Goal: Transaction & Acquisition: Purchase product/service

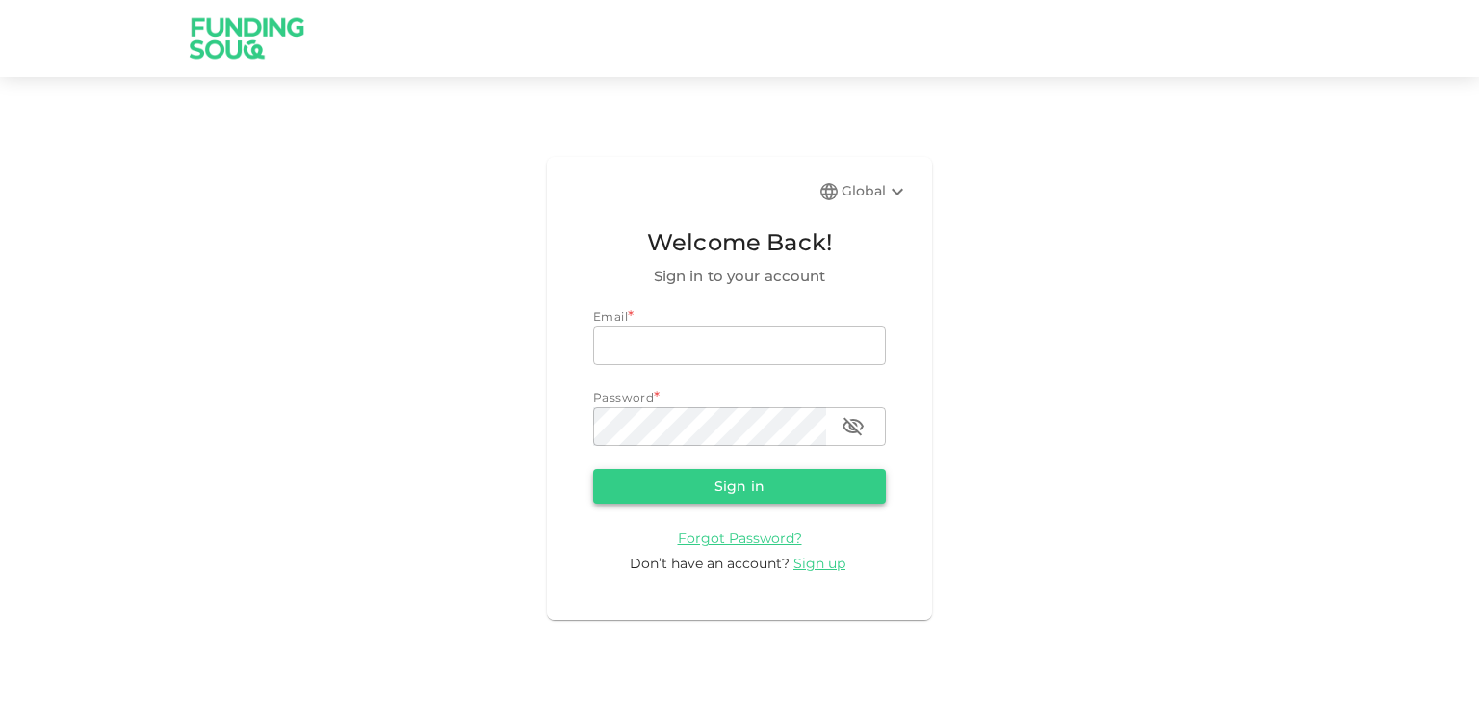
type input "[EMAIL_ADDRESS][DOMAIN_NAME]"
click at [770, 496] on button "Sign in" at bounding box center [739, 486] width 293 height 35
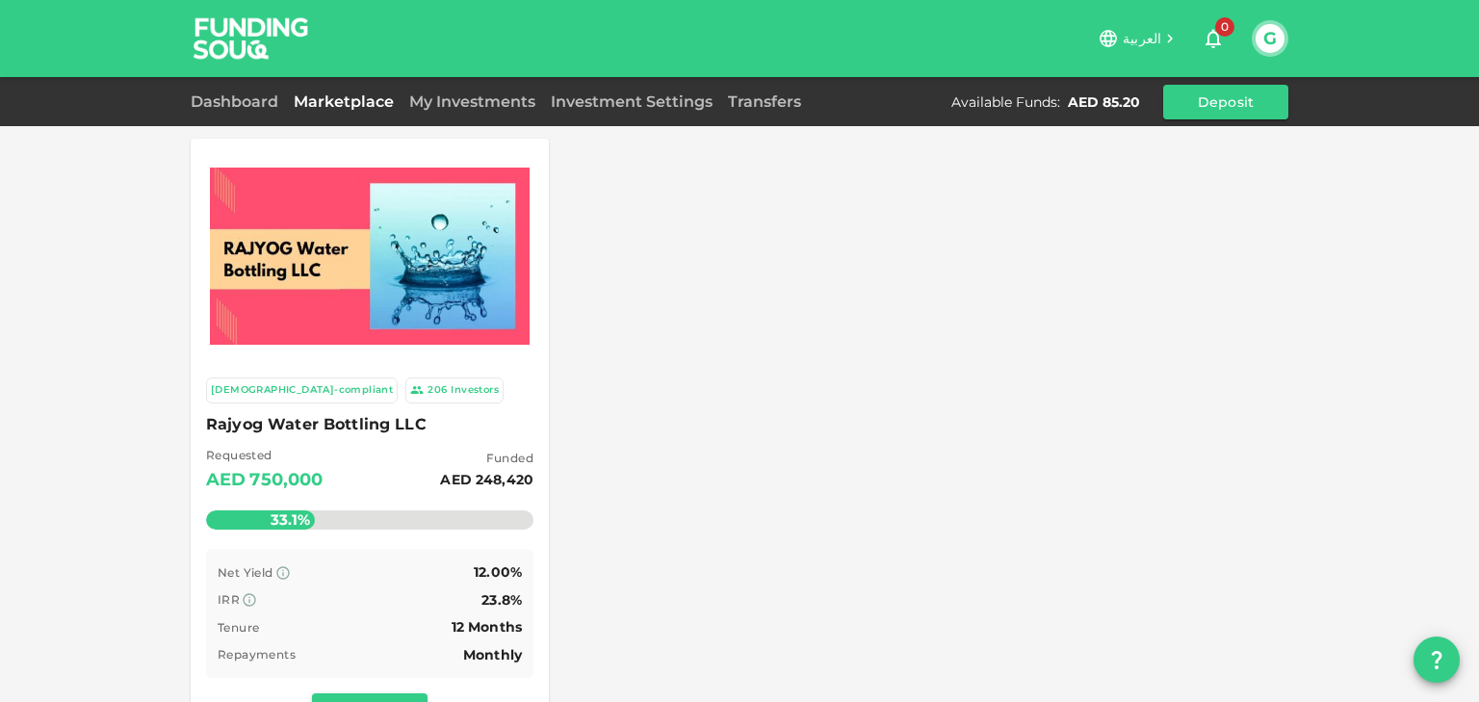
click at [397, 439] on div "Rajyog Water Bottling LLC Requested AED 750,000 Funded AED 248,420 33.1% Remain…" at bounding box center [369, 476] width 327 height 130
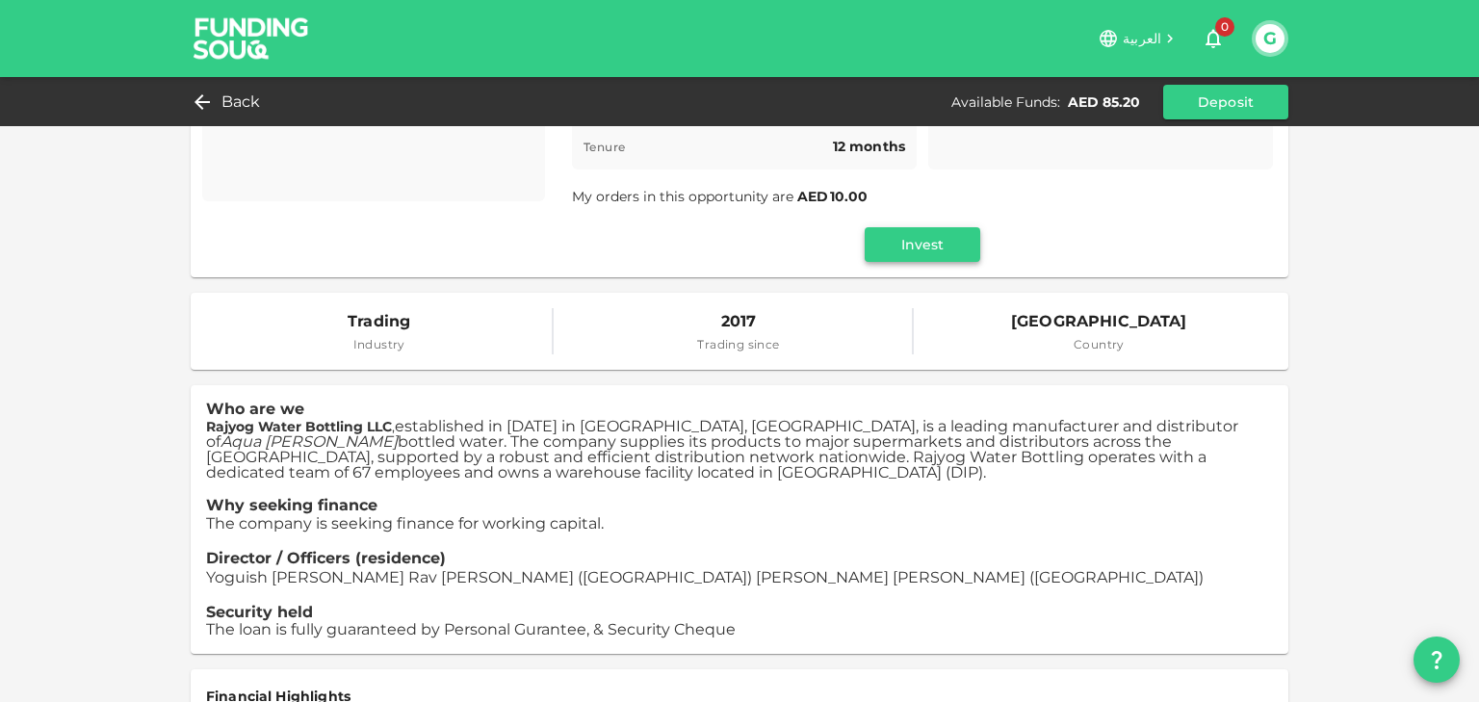
scroll to position [308, 0]
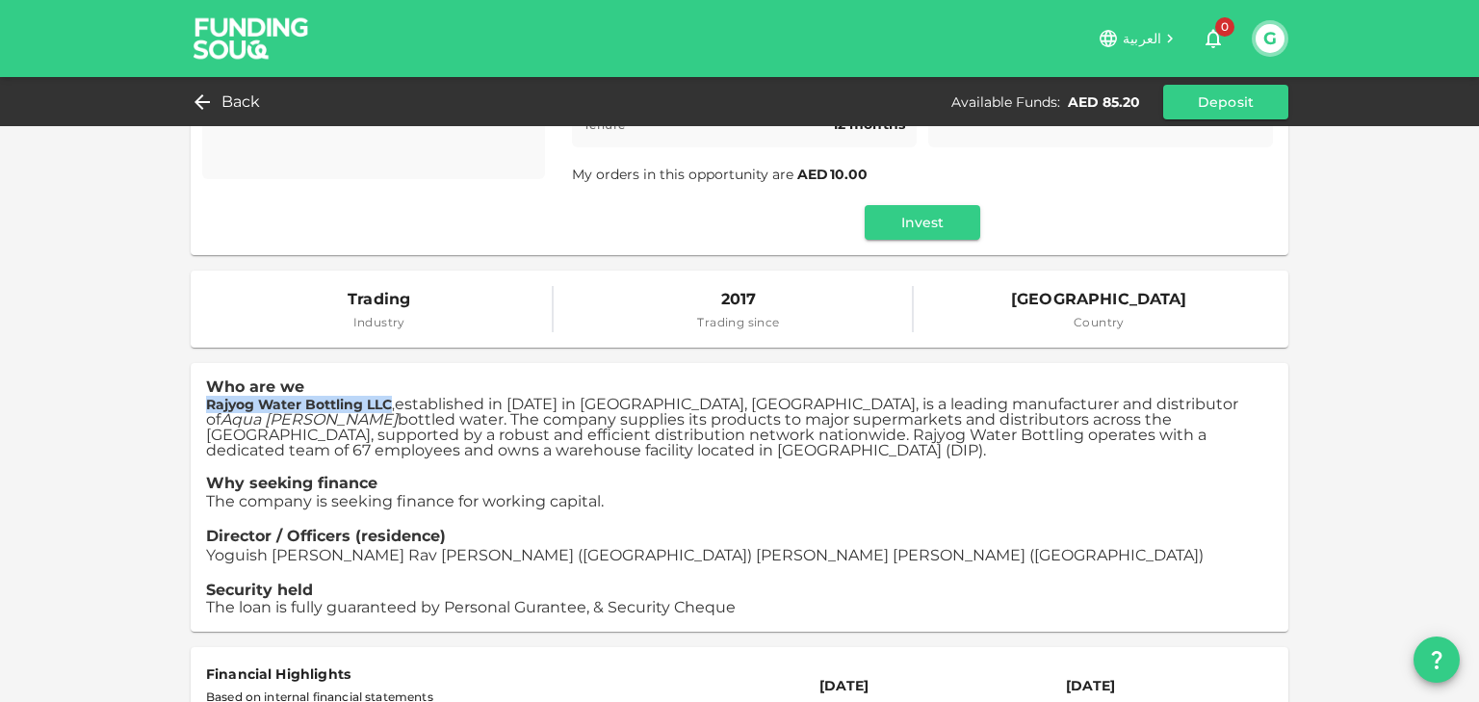
drag, startPoint x: 200, startPoint y: 408, endPoint x: 385, endPoint y: 402, distance: 185.0
click at [385, 402] on strong "Rajyog Water Bottling LLC" at bounding box center [299, 404] width 186 height 17
copy strong "Rajyog Water Bottling LLC"
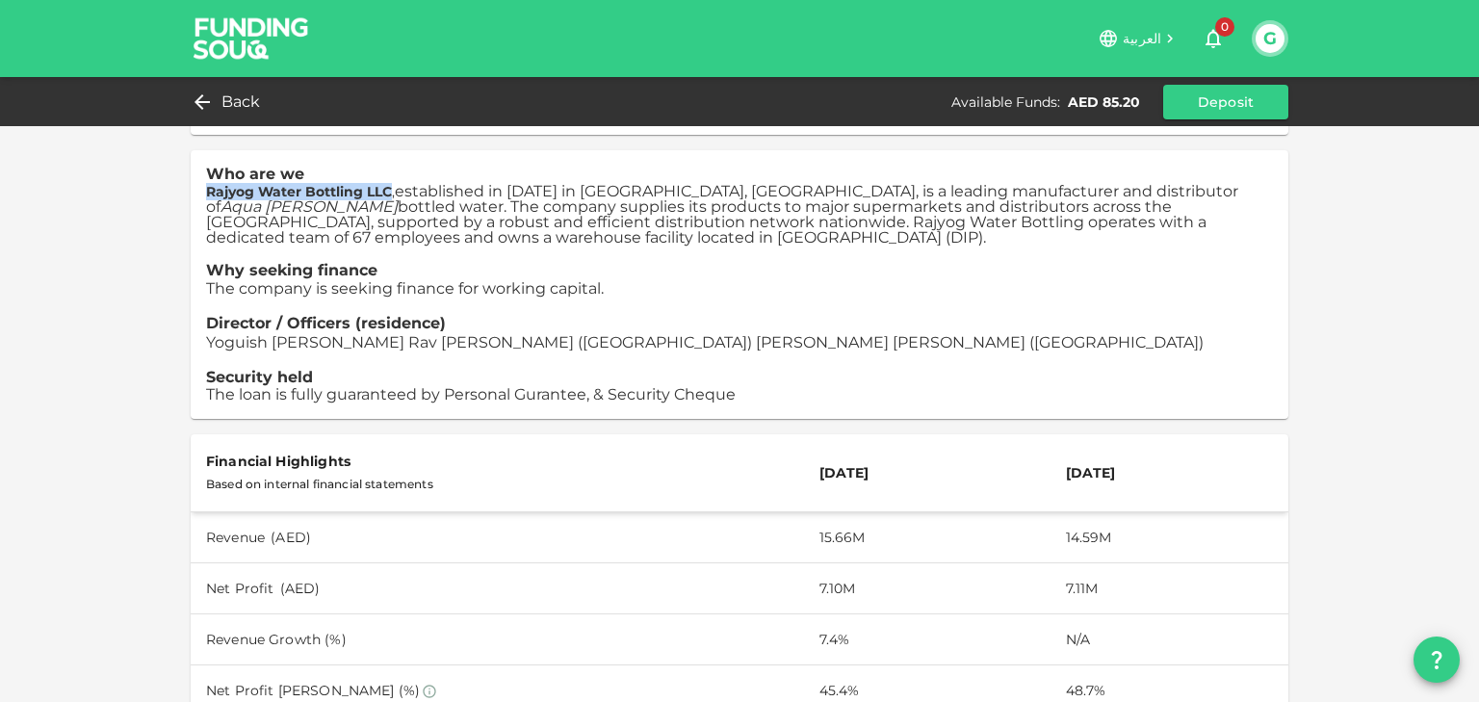
scroll to position [539, 0]
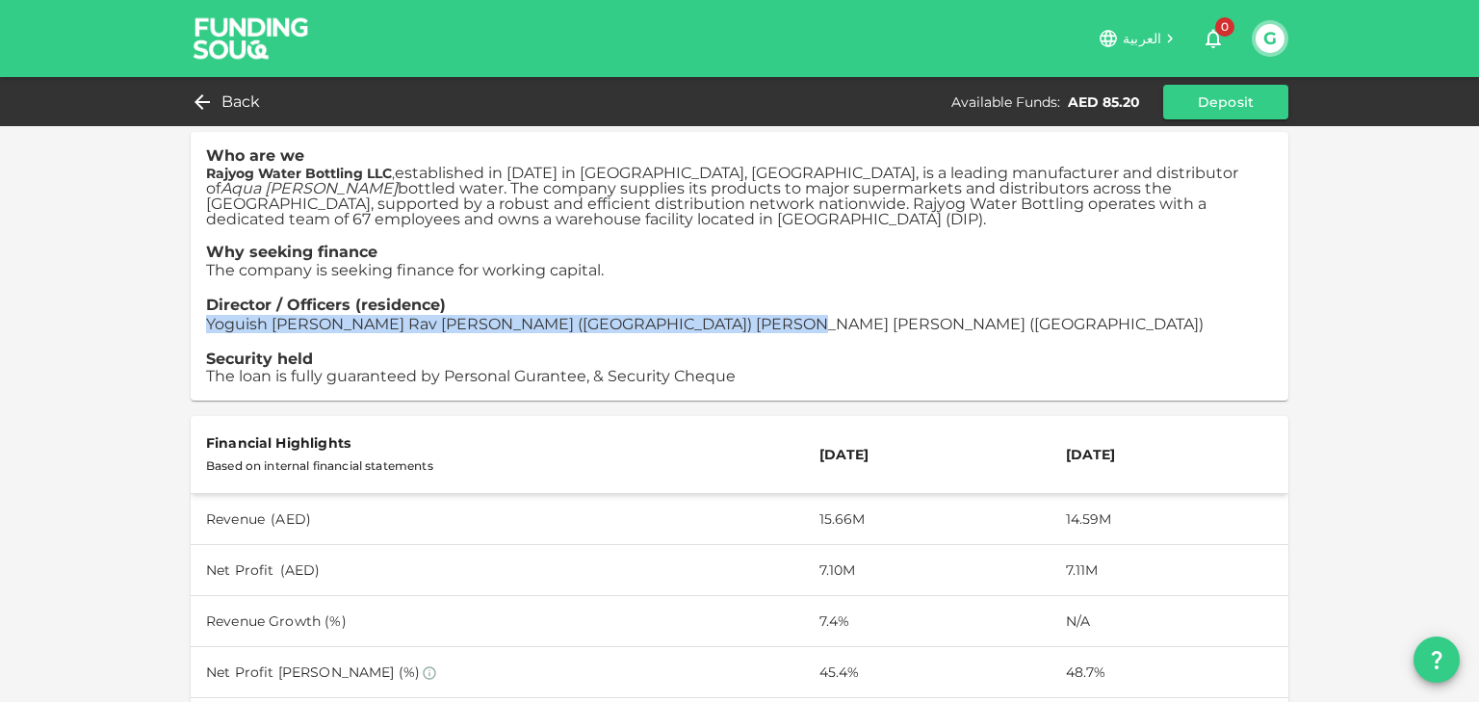
drag, startPoint x: 201, startPoint y: 326, endPoint x: 733, endPoint y: 335, distance: 531.6
click at [733, 333] on p "Yoguish [PERSON_NAME] Rav [PERSON_NAME] ([GEOGRAPHIC_DATA]) [PERSON_NAME] [PERS…" at bounding box center [739, 324] width 1067 height 18
copy span "Yoguish [PERSON_NAME] Rav [PERSON_NAME] ([GEOGRAPHIC_DATA]) [PERSON_NAME] [PERS…"
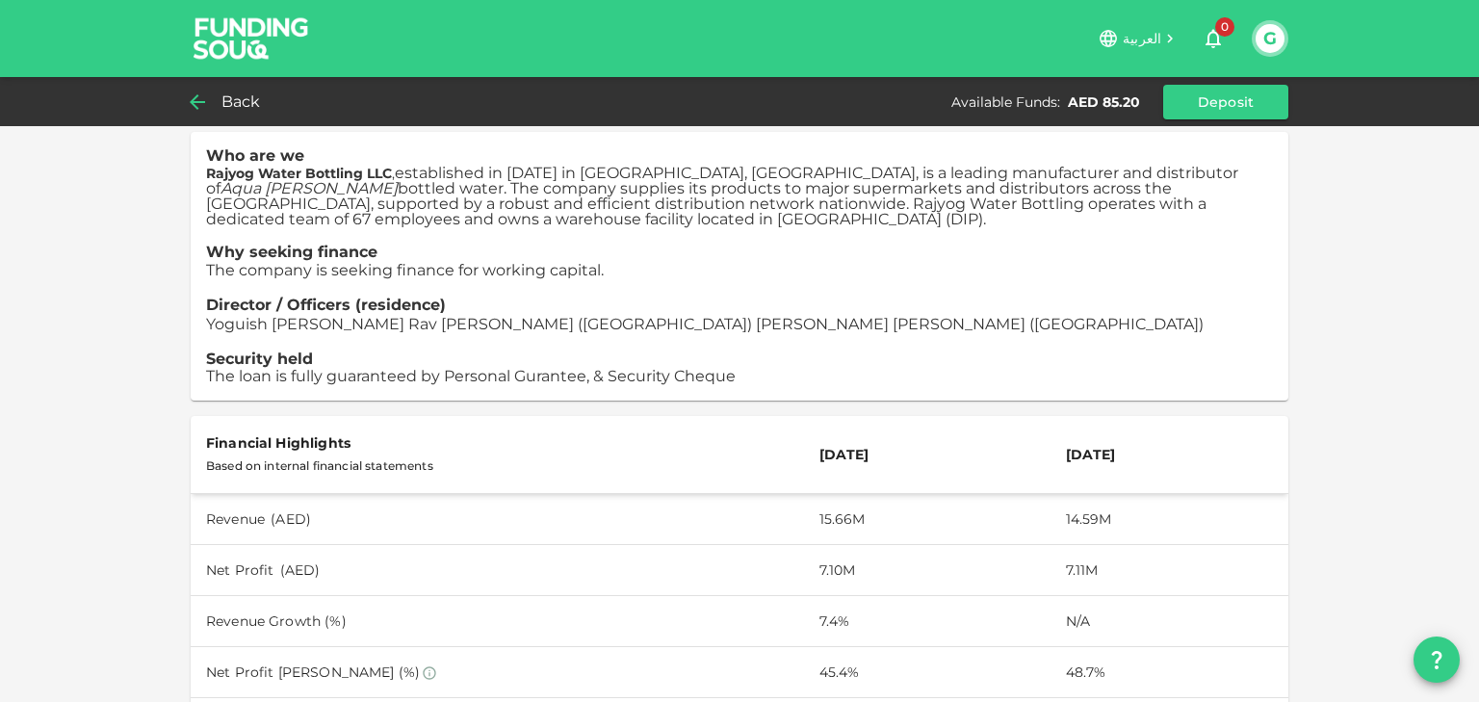
click at [235, 97] on span "Back" at bounding box center [240, 102] width 39 height 27
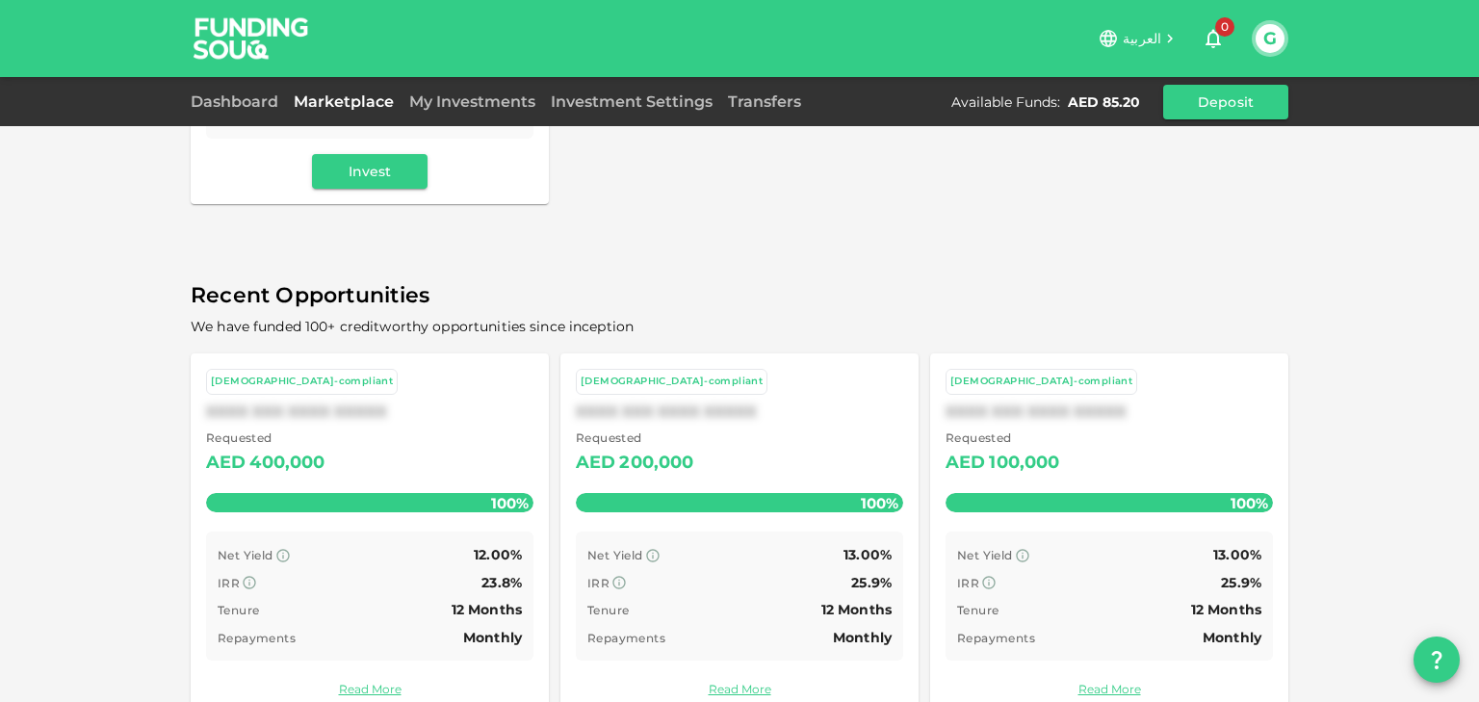
click at [239, 111] on div "Dashboard" at bounding box center [238, 102] width 95 height 23
click at [238, 101] on link "Dashboard" at bounding box center [238, 101] width 95 height 18
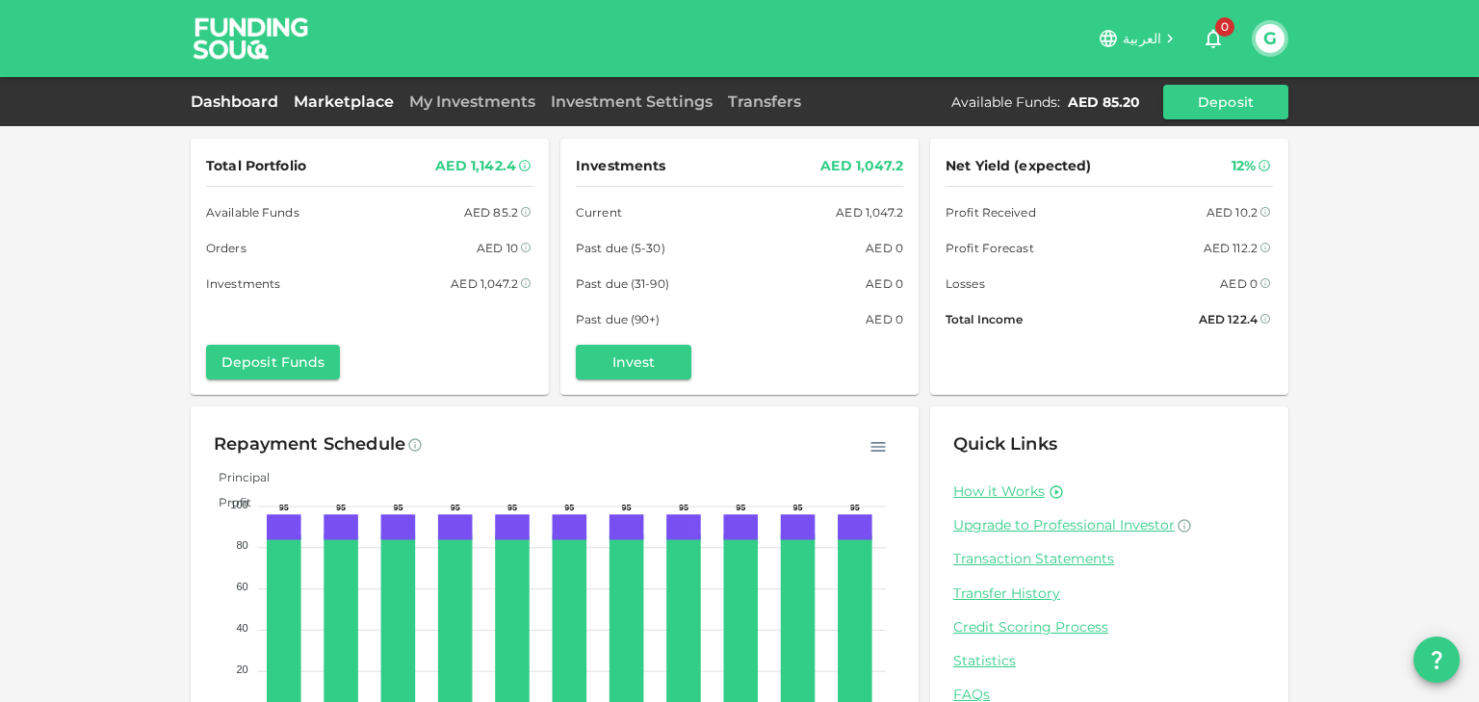
click at [334, 104] on link "Marketplace" at bounding box center [344, 101] width 116 height 18
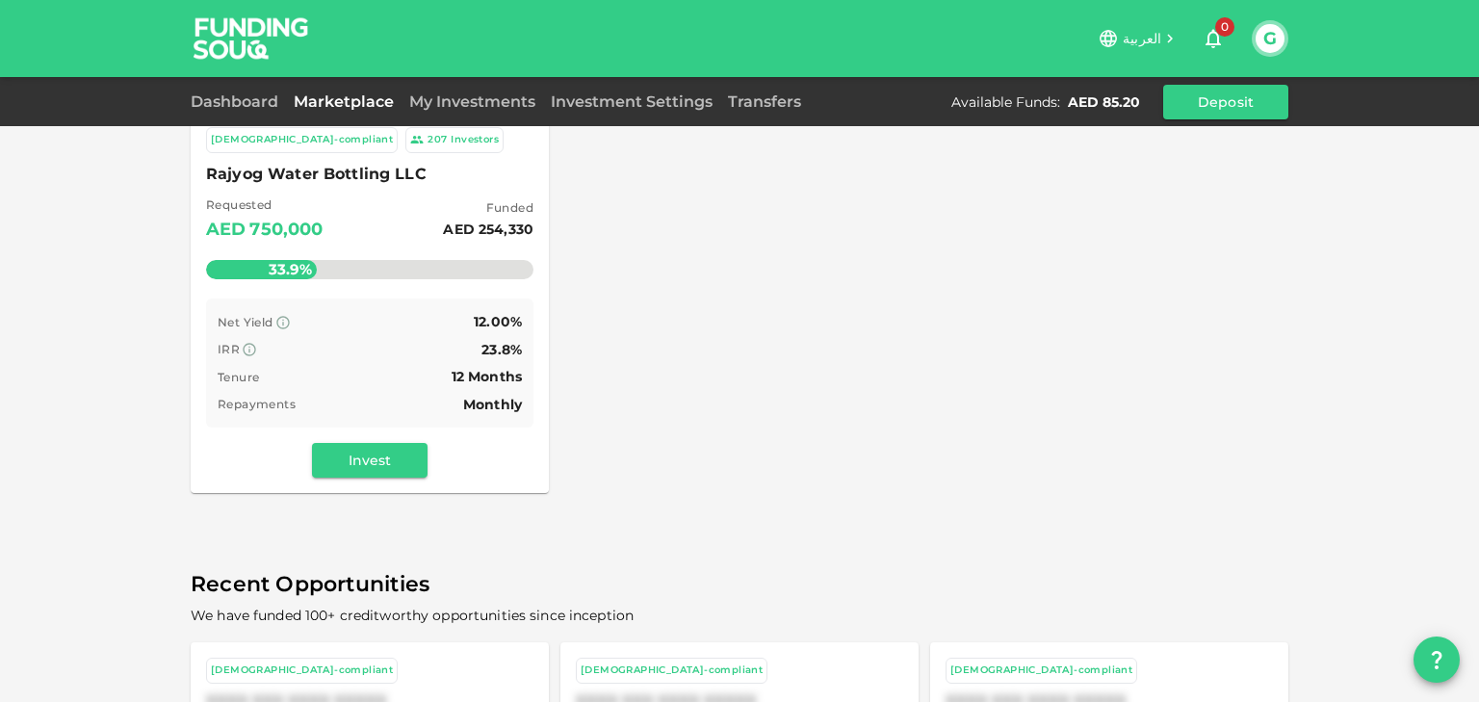
scroll to position [308, 0]
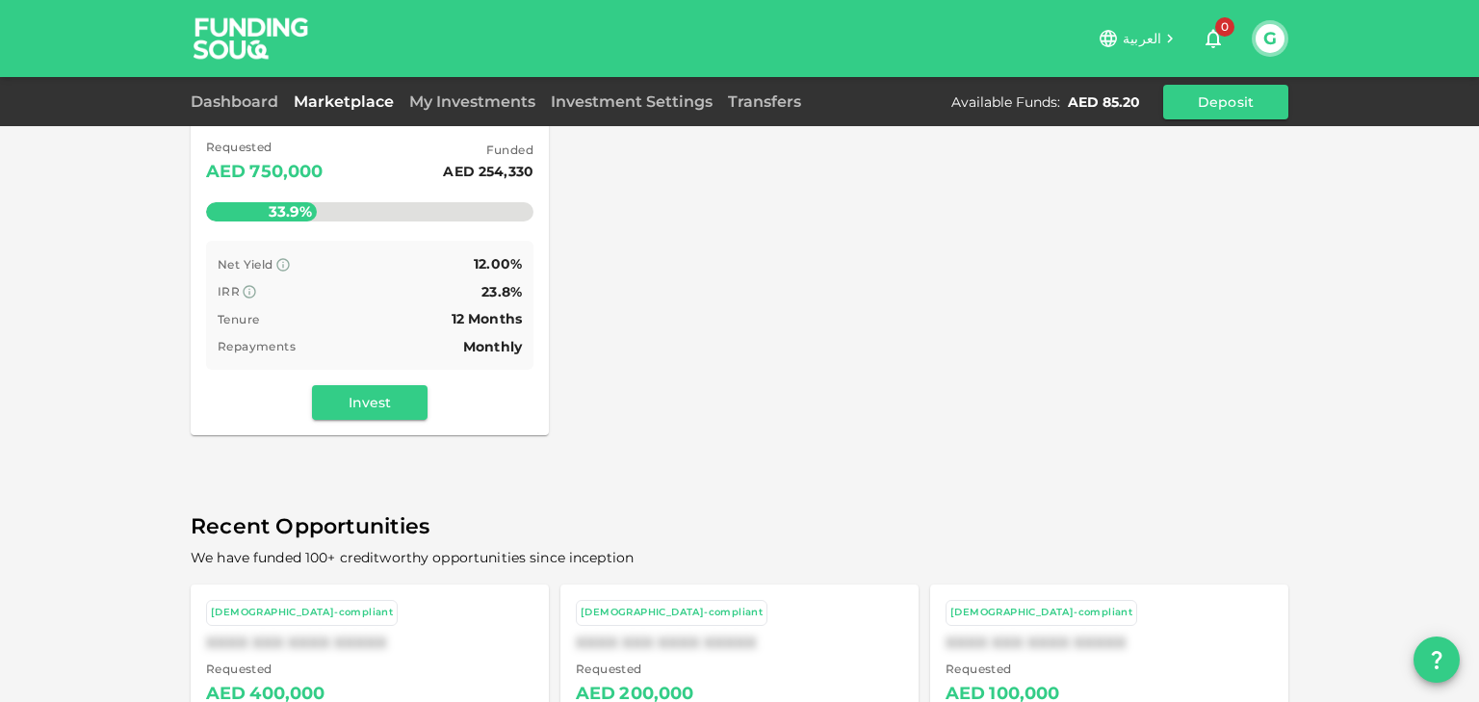
click at [385, 289] on div "IRR 23.8%" at bounding box center [370, 292] width 304 height 24
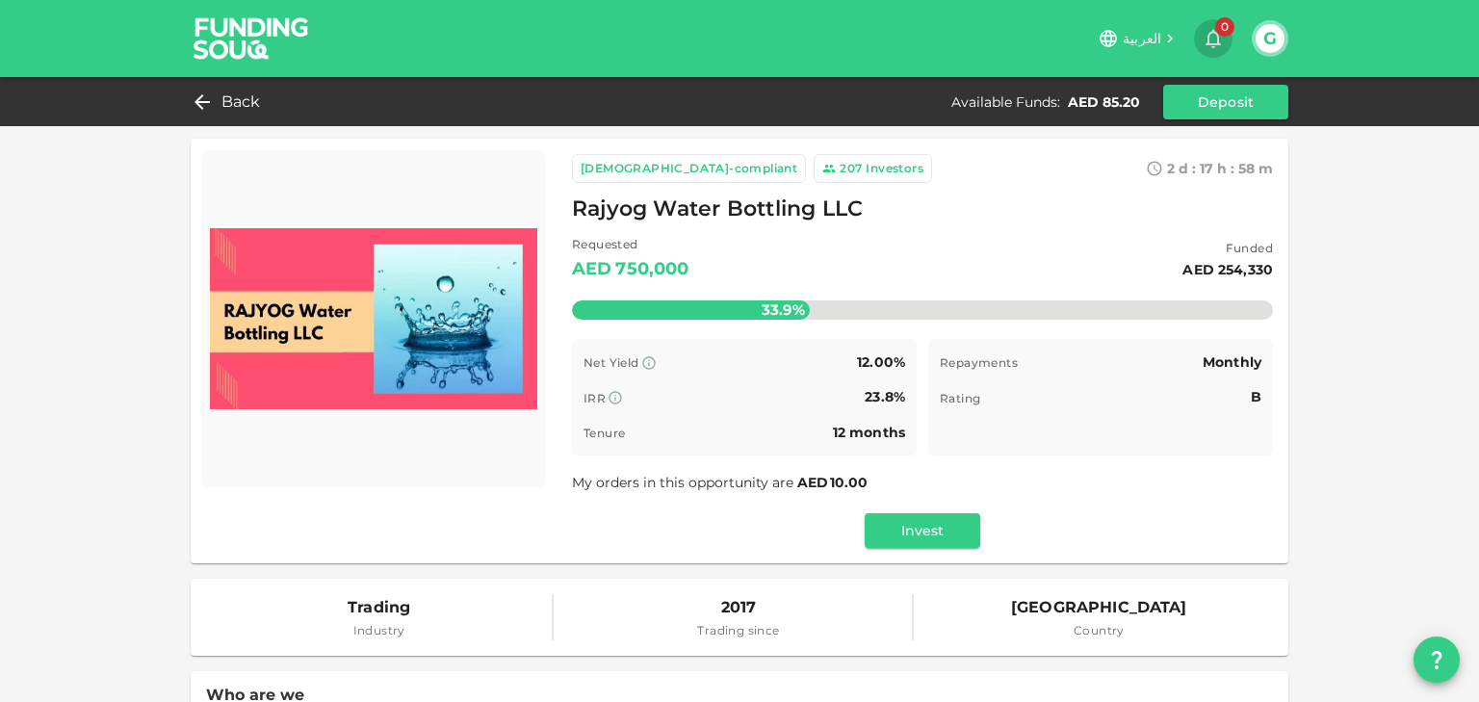
click at [1209, 50] on button "0" at bounding box center [1213, 38] width 39 height 39
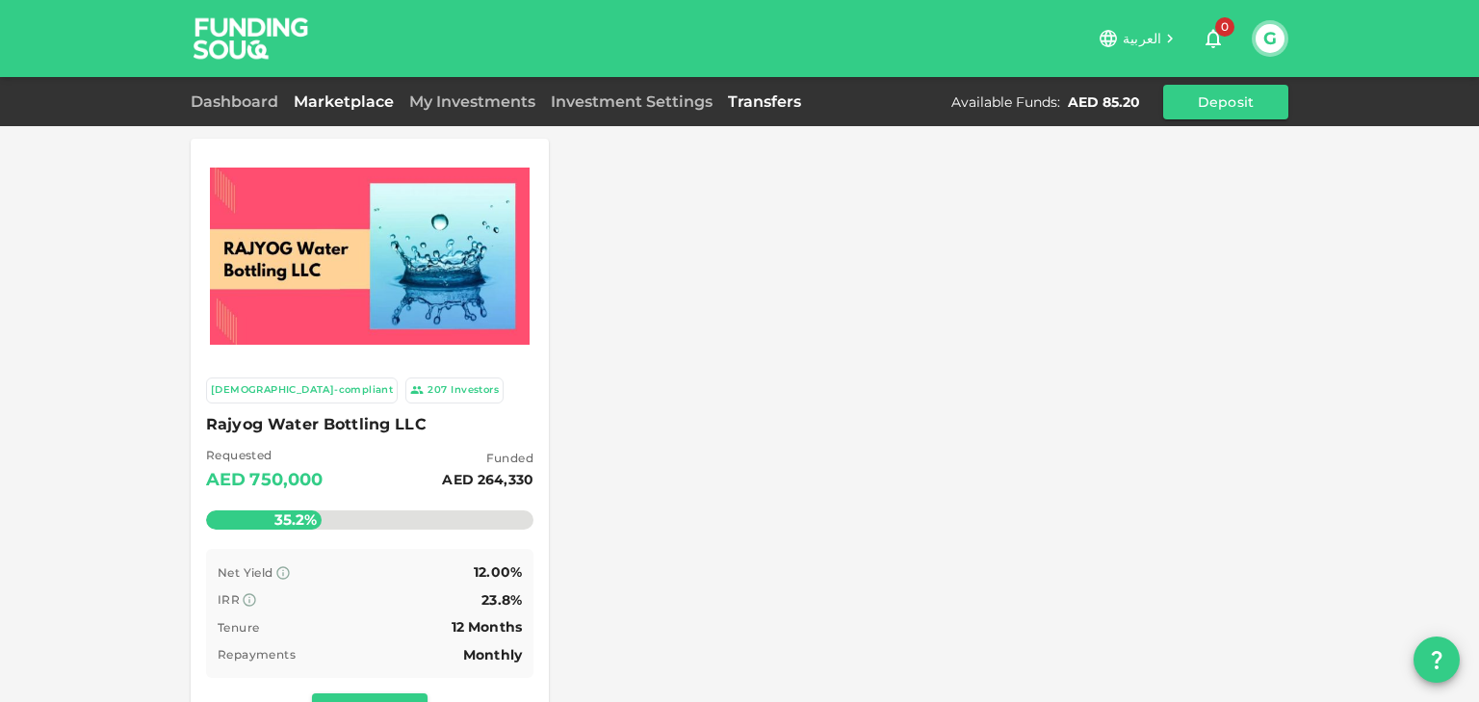
click at [770, 104] on link "Transfers" at bounding box center [764, 101] width 89 height 18
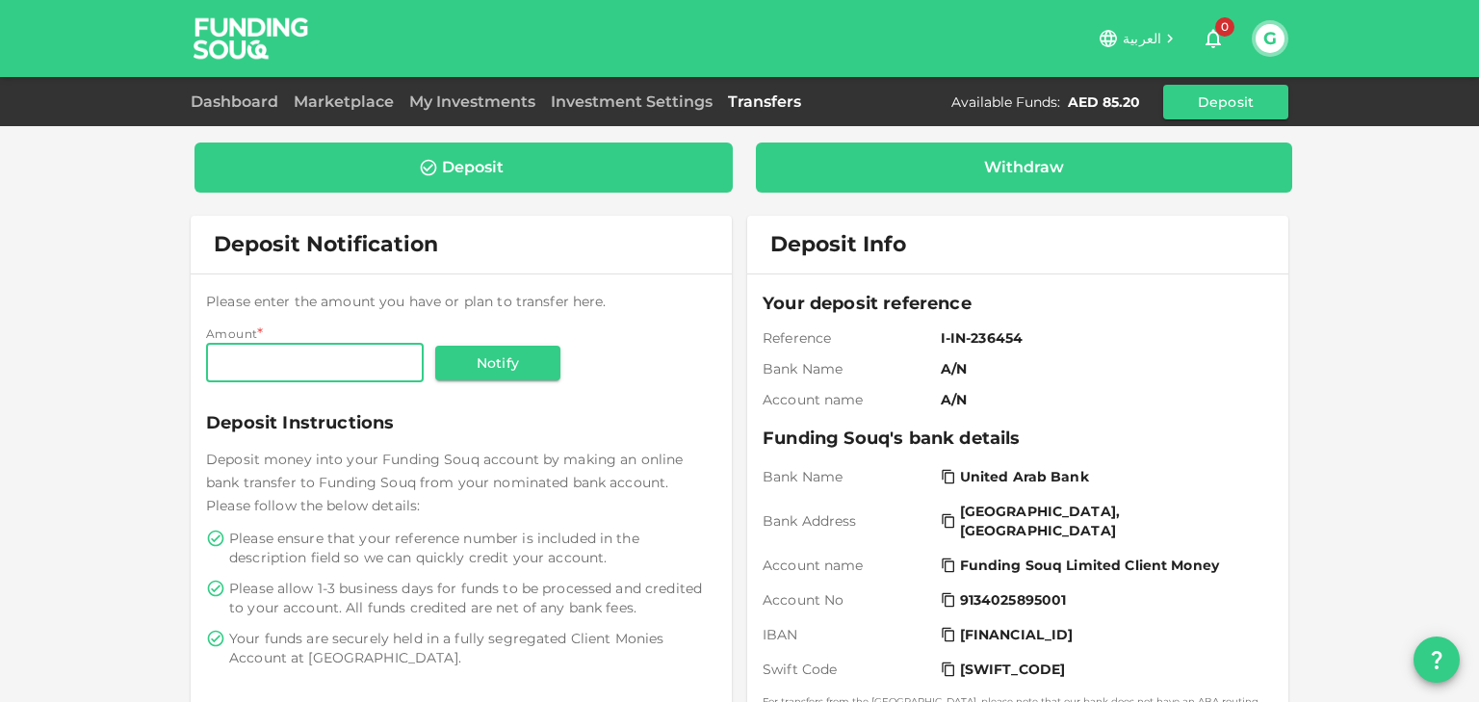
click at [1007, 164] on div "Withdraw" at bounding box center [1024, 167] width 80 height 19
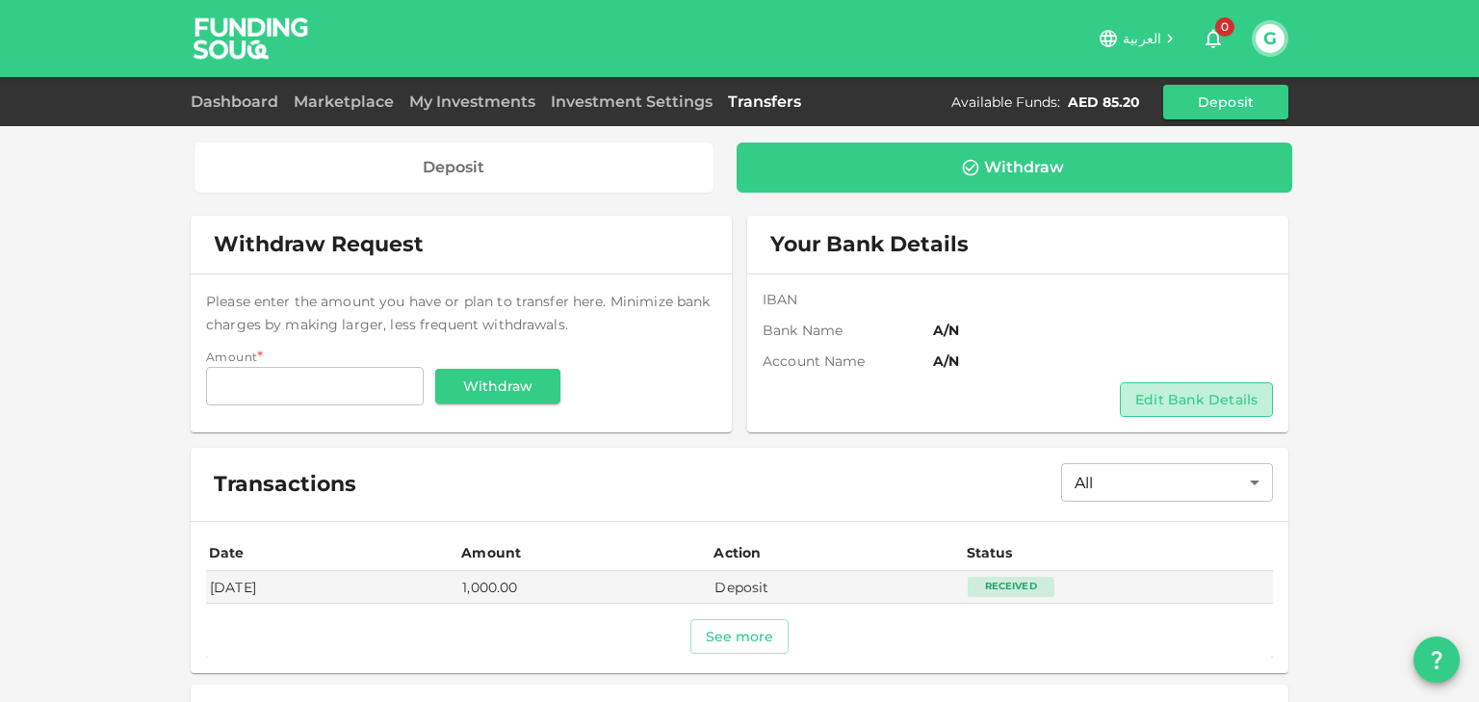
click at [1196, 401] on button "Edit Bank Details" at bounding box center [1196, 399] width 153 height 35
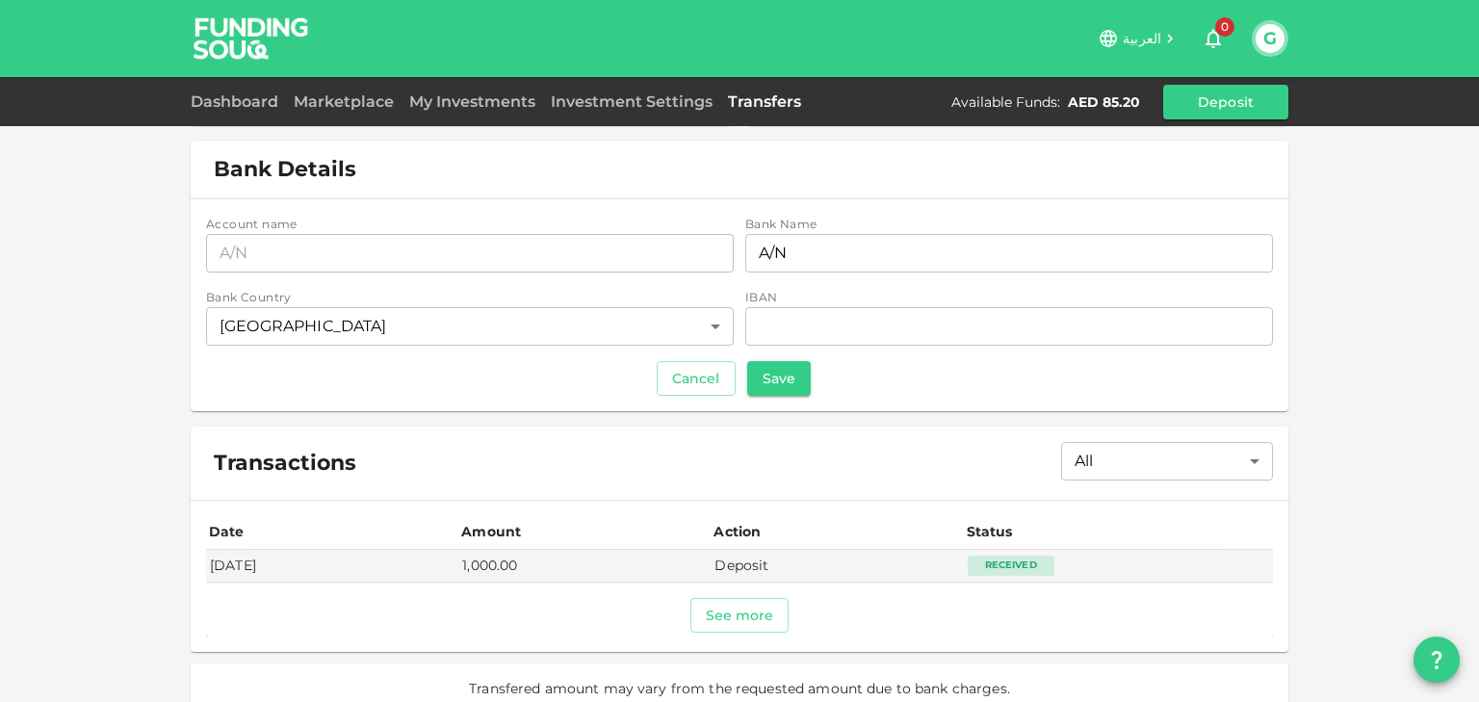
scroll to position [308, 0]
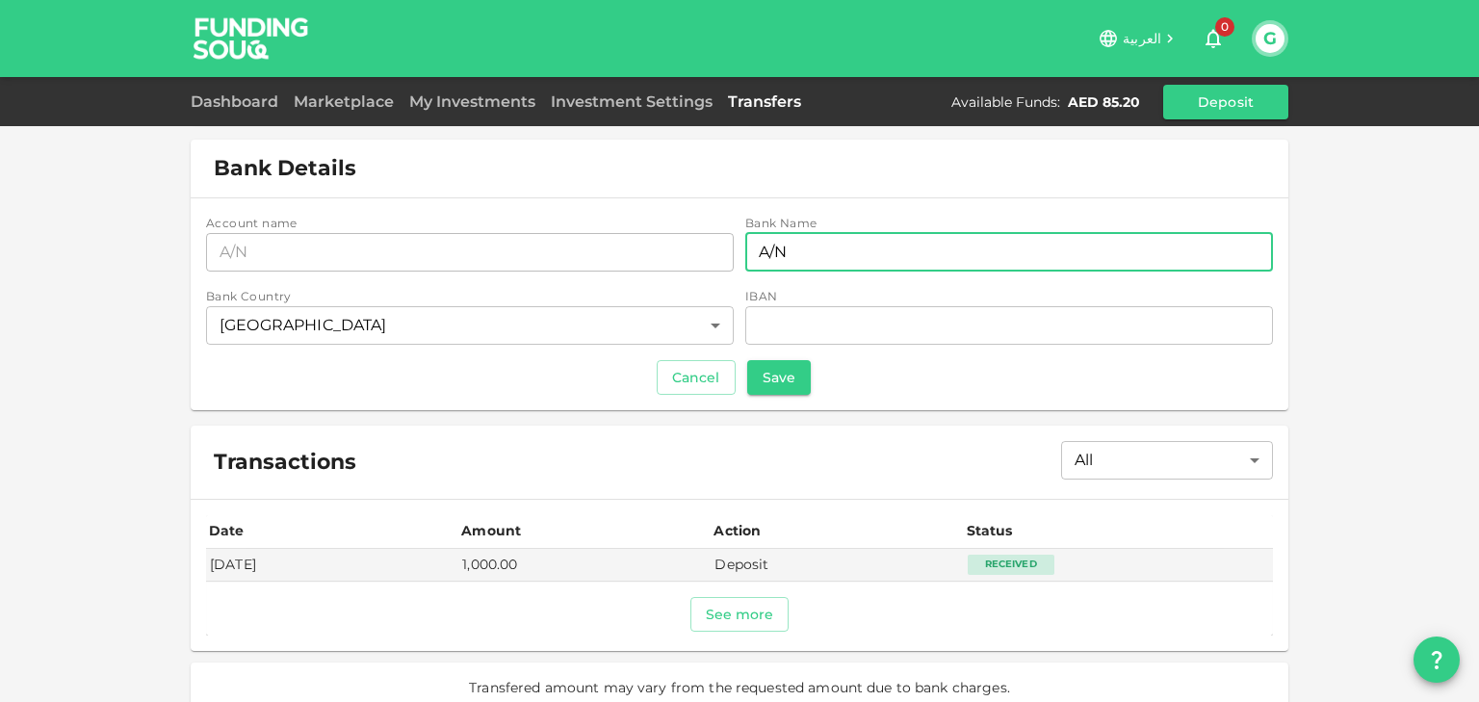
click at [791, 239] on input "A/N" at bounding box center [1009, 252] width 528 height 39
drag, startPoint x: 788, startPoint y: 254, endPoint x: 742, endPoint y: 253, distance: 45.3
click at [745, 253] on input "A/N" at bounding box center [1009, 252] width 528 height 39
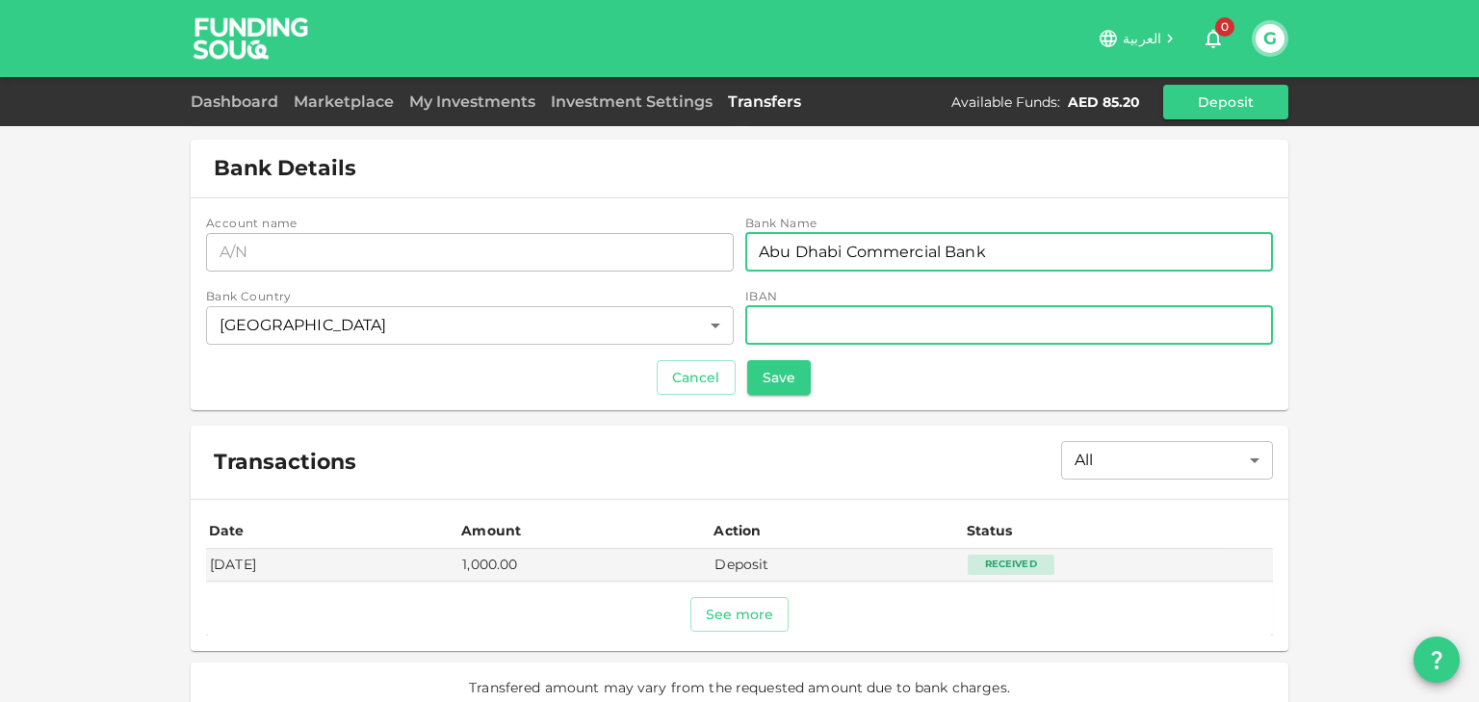
type input "Abu Dhabi Commercial Bank"
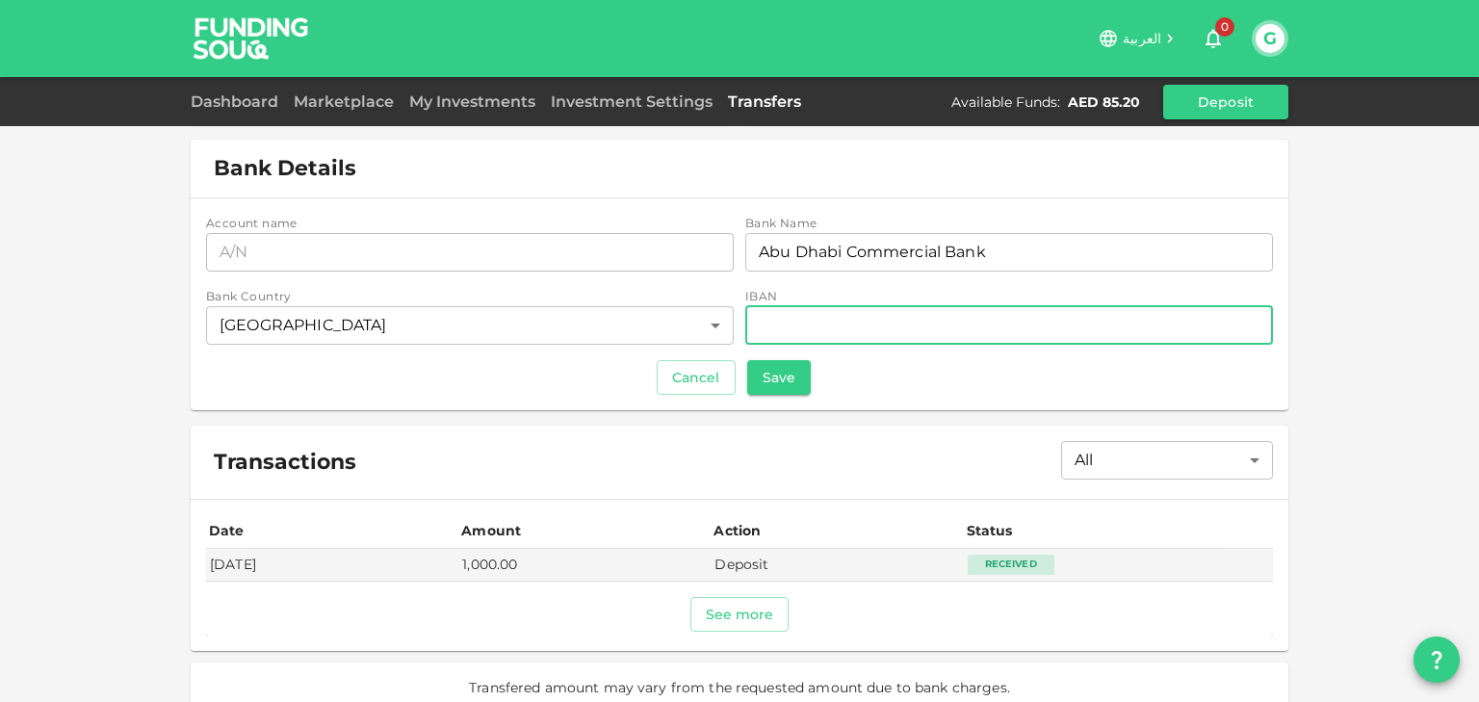
click at [813, 312] on input "iban" at bounding box center [1009, 325] width 528 height 39
type input "AE290030011272553920001"
click at [780, 381] on button "Save" at bounding box center [779, 377] width 64 height 35
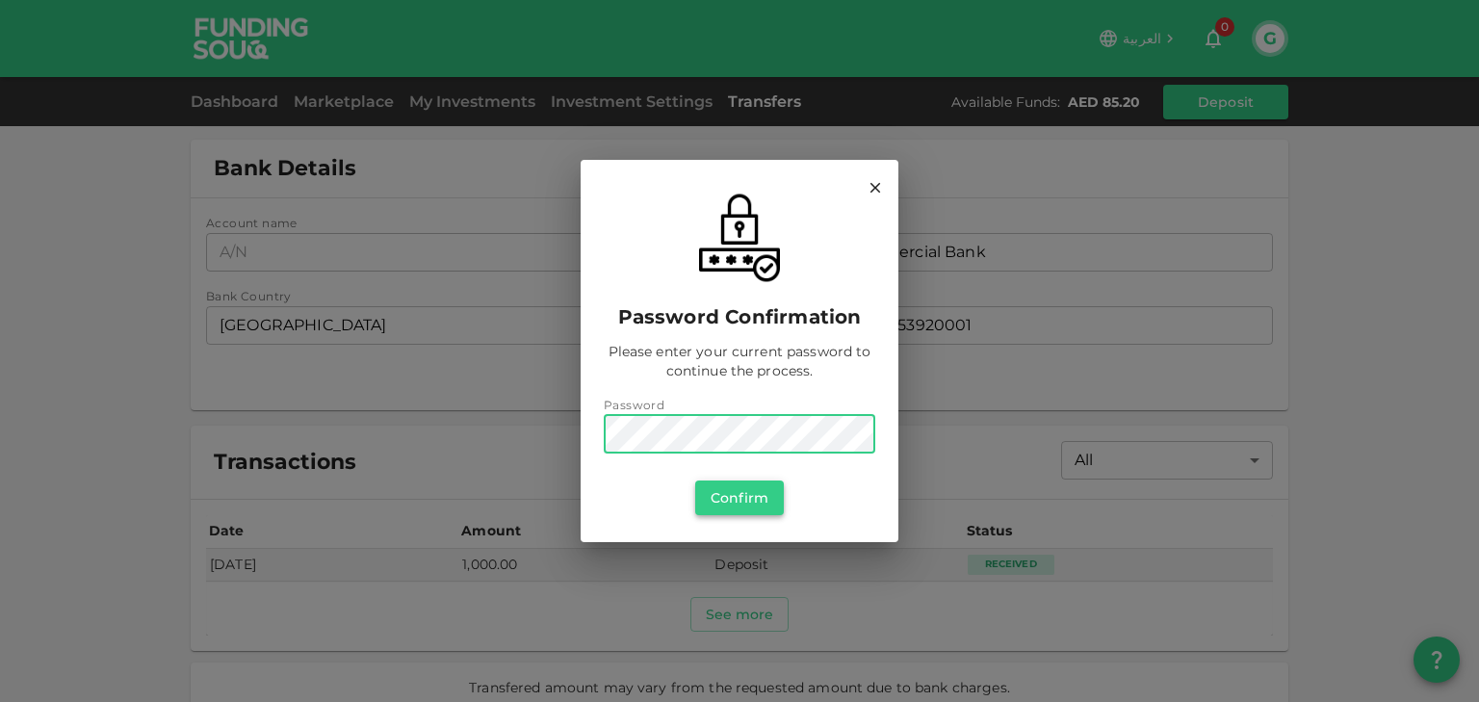
click at [746, 490] on button "Confirm" at bounding box center [739, 498] width 89 height 35
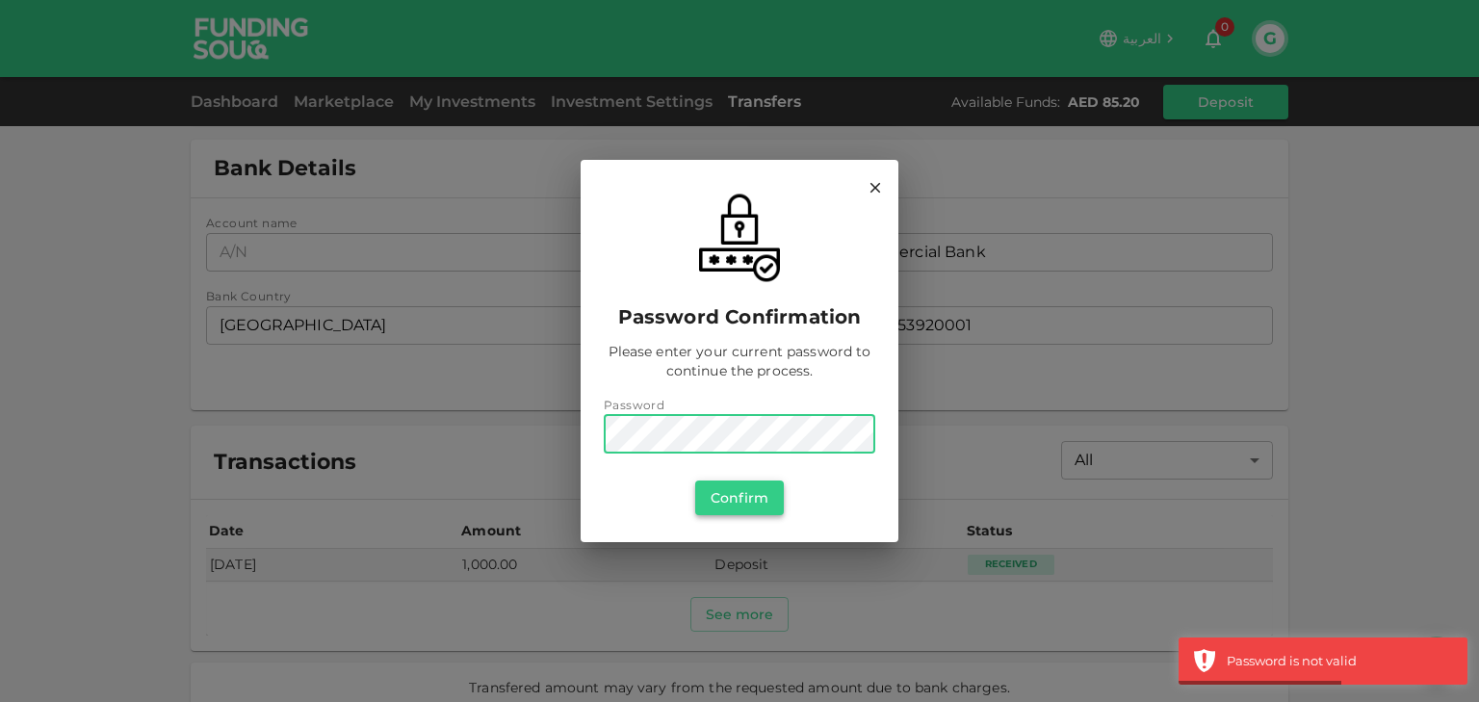
click at [743, 494] on button "Confirm" at bounding box center [739, 498] width 89 height 35
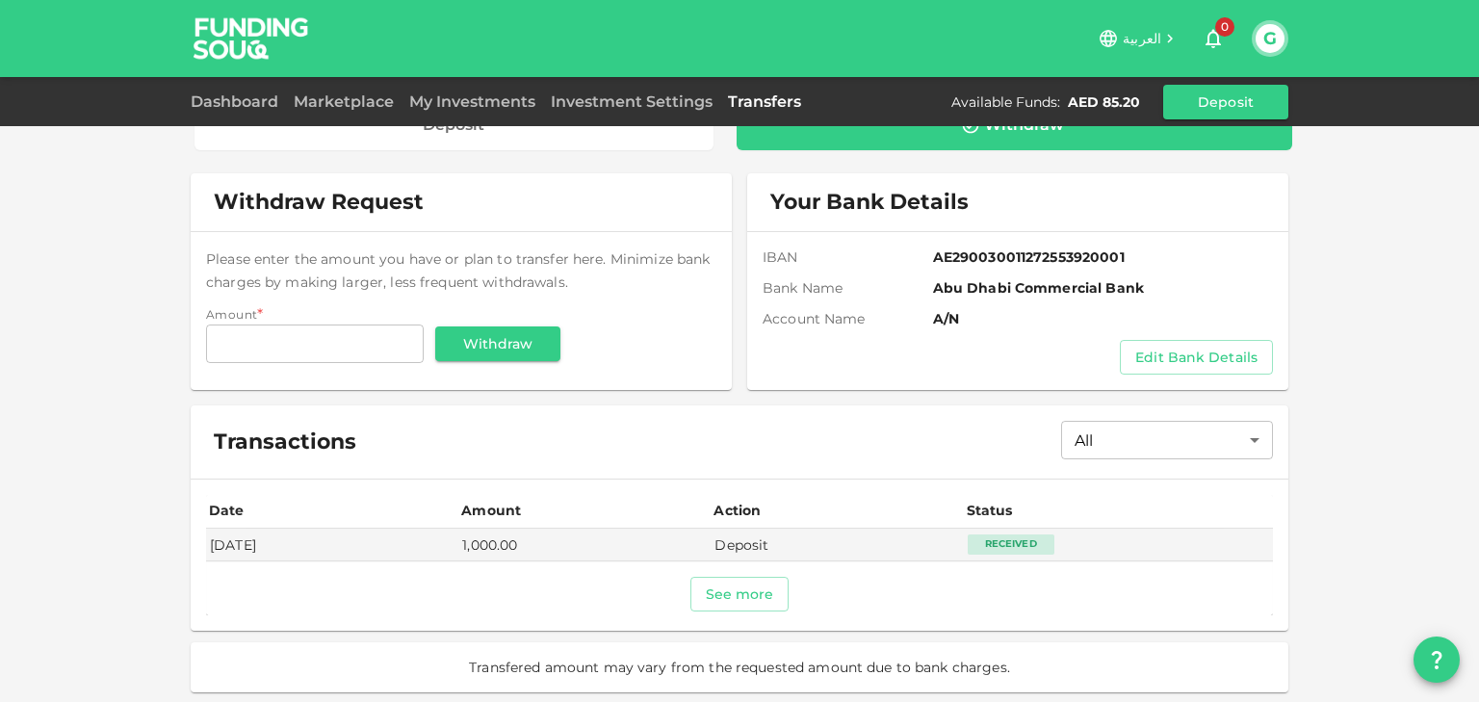
scroll to position [0, 0]
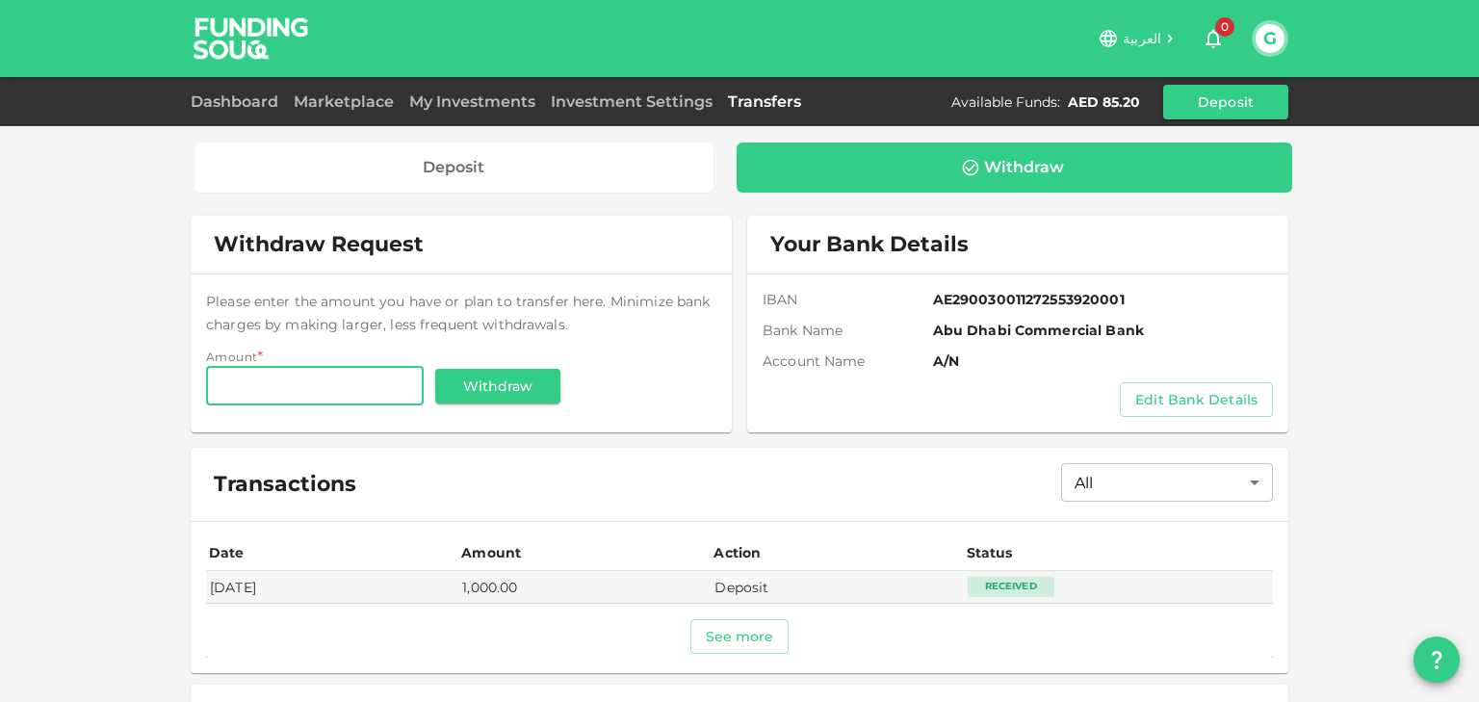
click at [327, 380] on input "Amount" at bounding box center [315, 386] width 218 height 39
type input "85.20"
click at [513, 375] on button "Withdraw" at bounding box center [497, 386] width 125 height 35
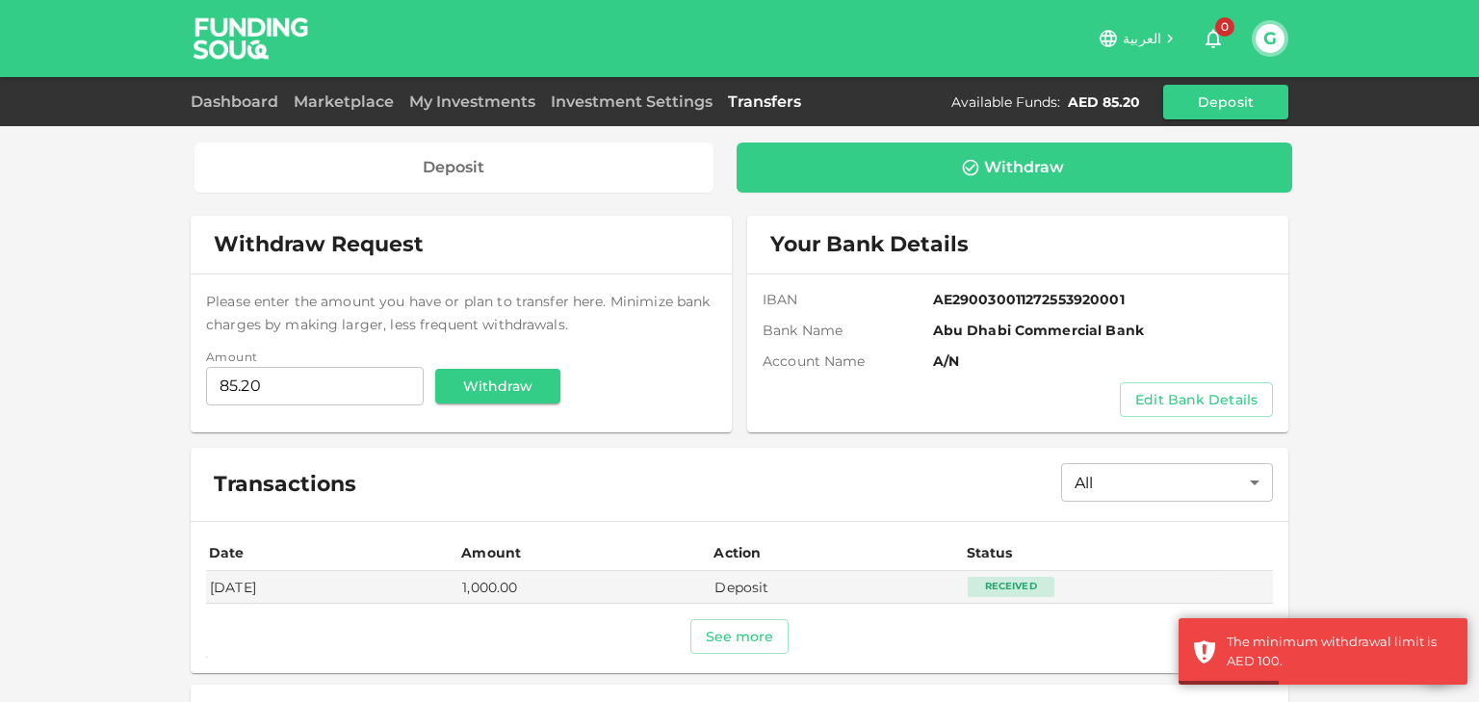
click at [604, 431] on div "Withdraw Request Please enter the amount you have or plan to transfer here. Min…" at bounding box center [740, 475] width 1098 height 519
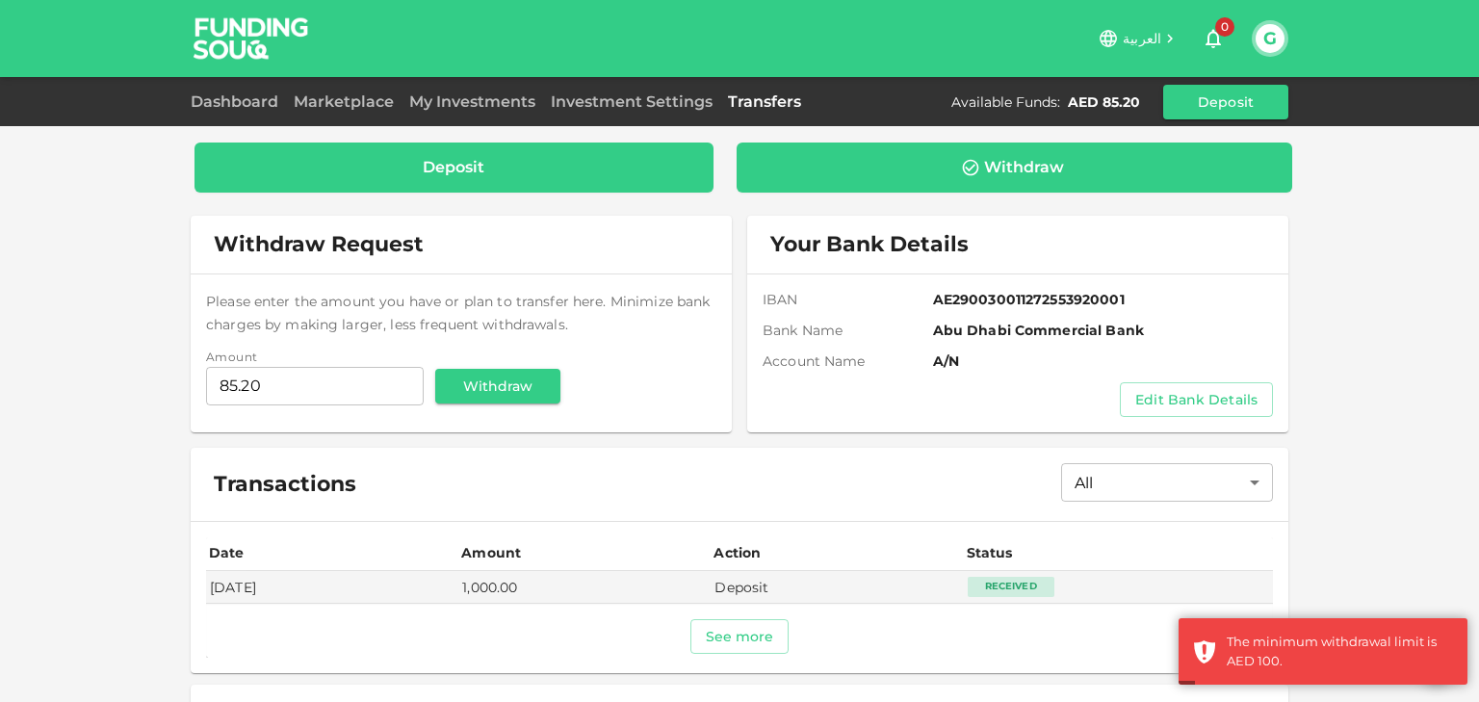
click at [439, 170] on div "Deposit" at bounding box center [454, 167] width 62 height 19
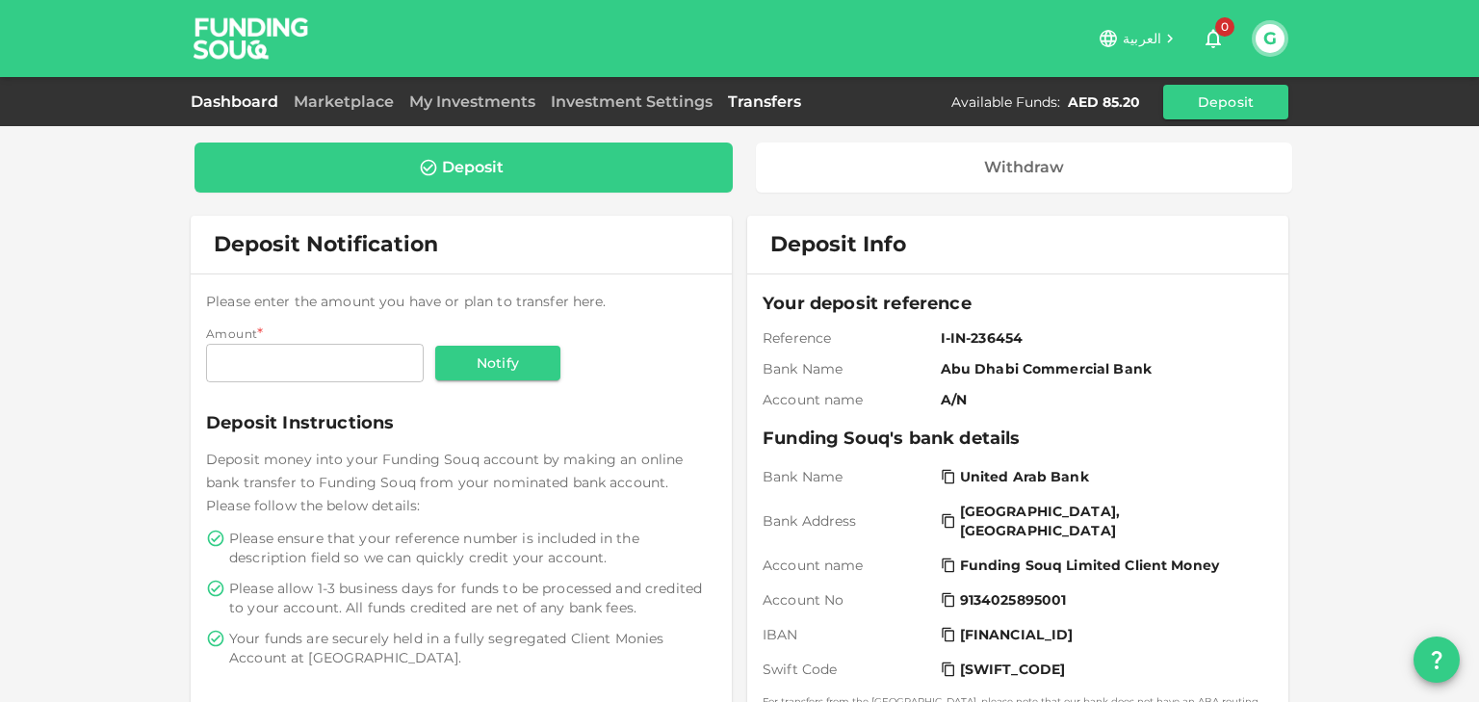
click at [250, 105] on link "Dashboard" at bounding box center [238, 101] width 95 height 18
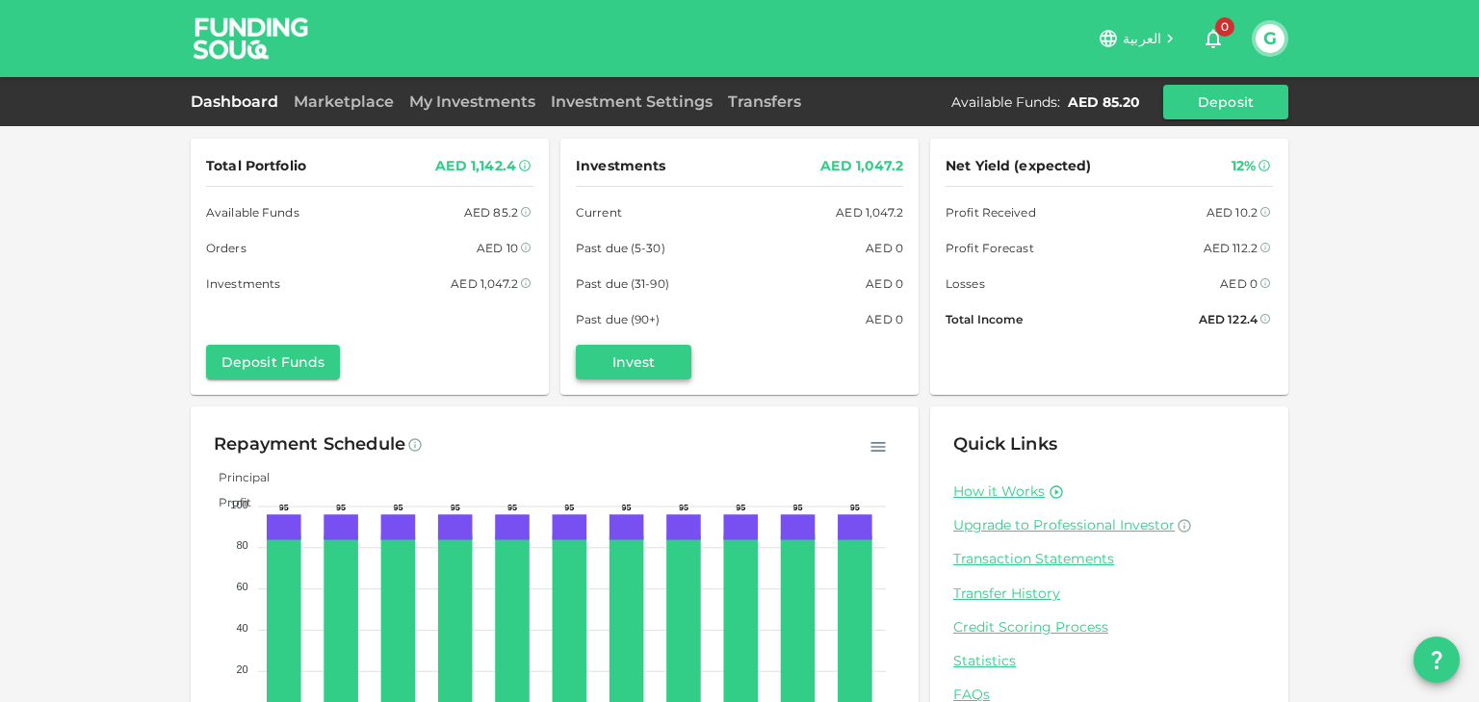
click at [646, 354] on button "Invest" at bounding box center [634, 362] width 116 height 35
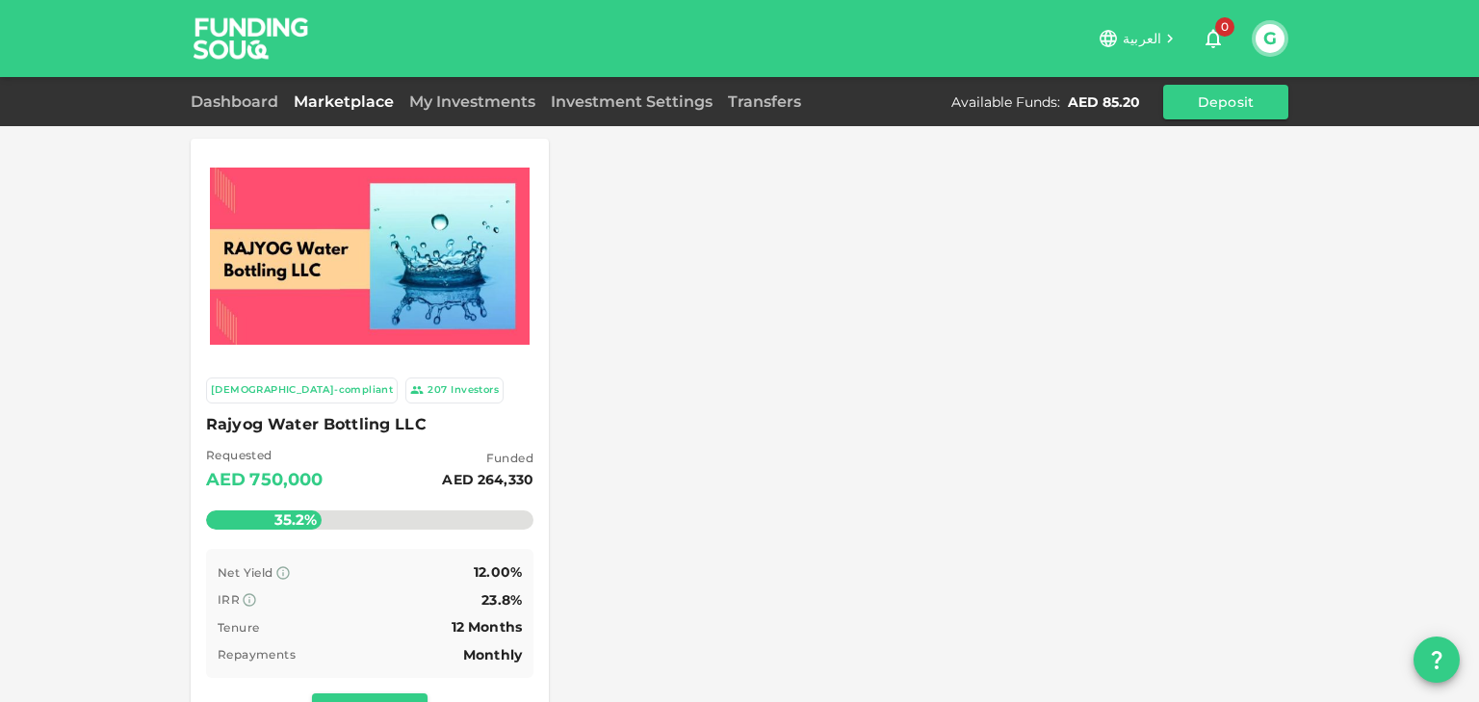
click at [328, 551] on div "Net Yield 12.00% IRR 23.8% Tenure 12 Months Repayments Monthly" at bounding box center [369, 613] width 327 height 129
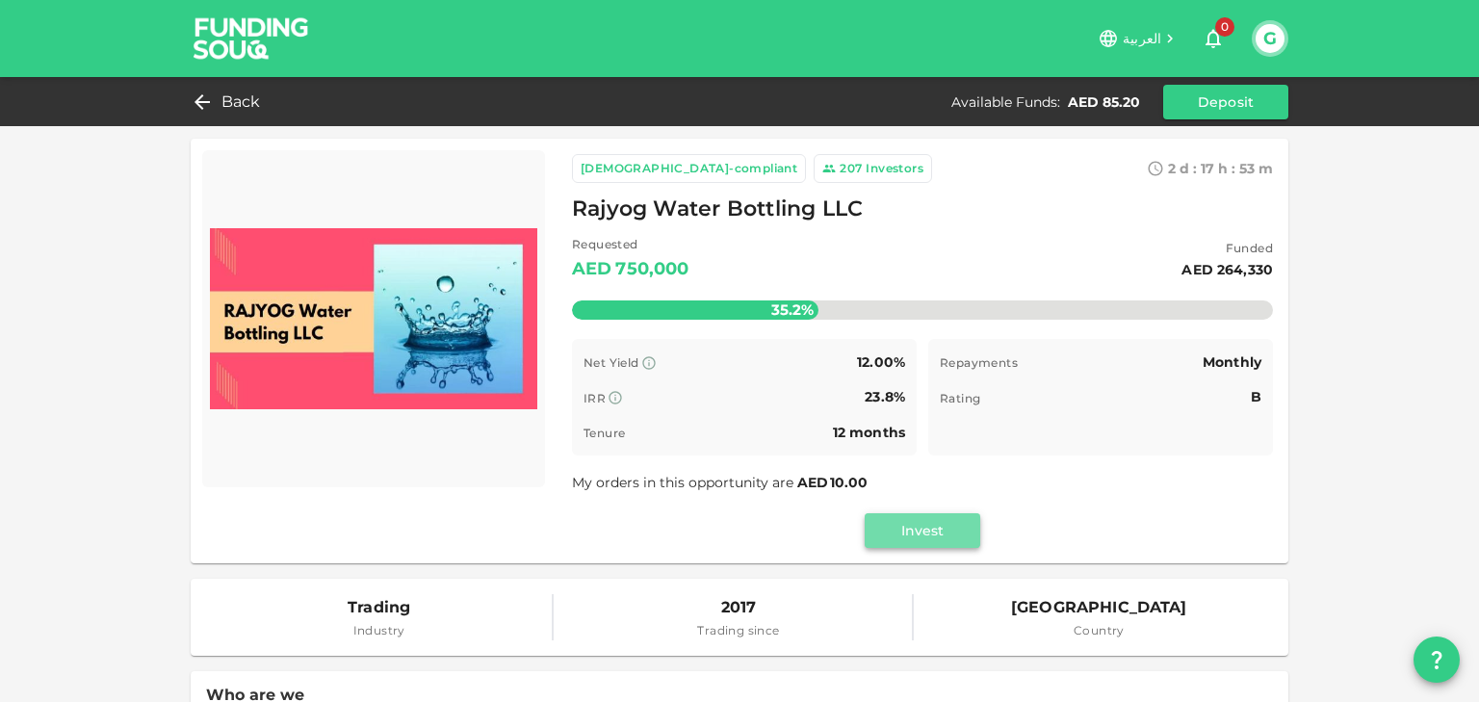
click at [932, 529] on button "Invest" at bounding box center [923, 530] width 116 height 35
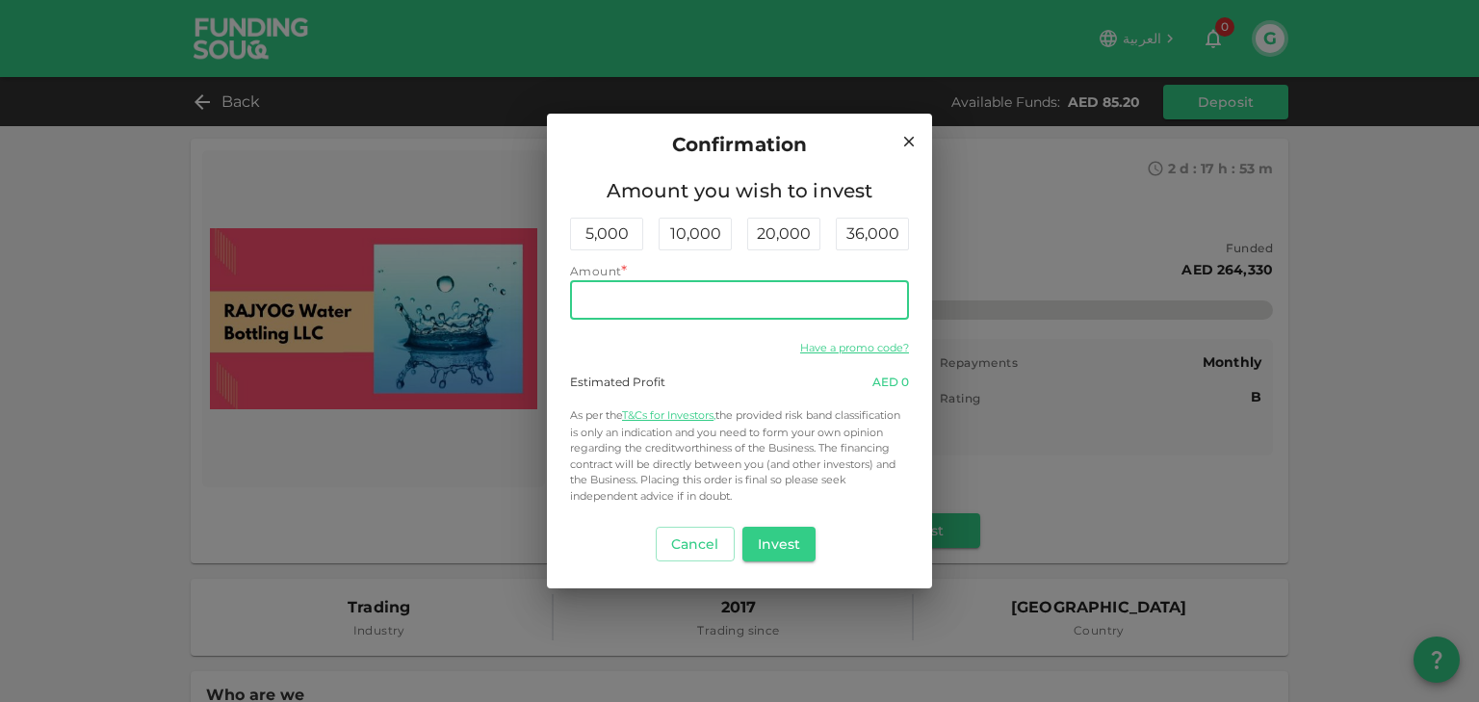
click at [639, 291] on input "Amount" at bounding box center [739, 300] width 339 height 39
type input "10"
click at [789, 544] on button "Invest" at bounding box center [779, 544] width 74 height 35
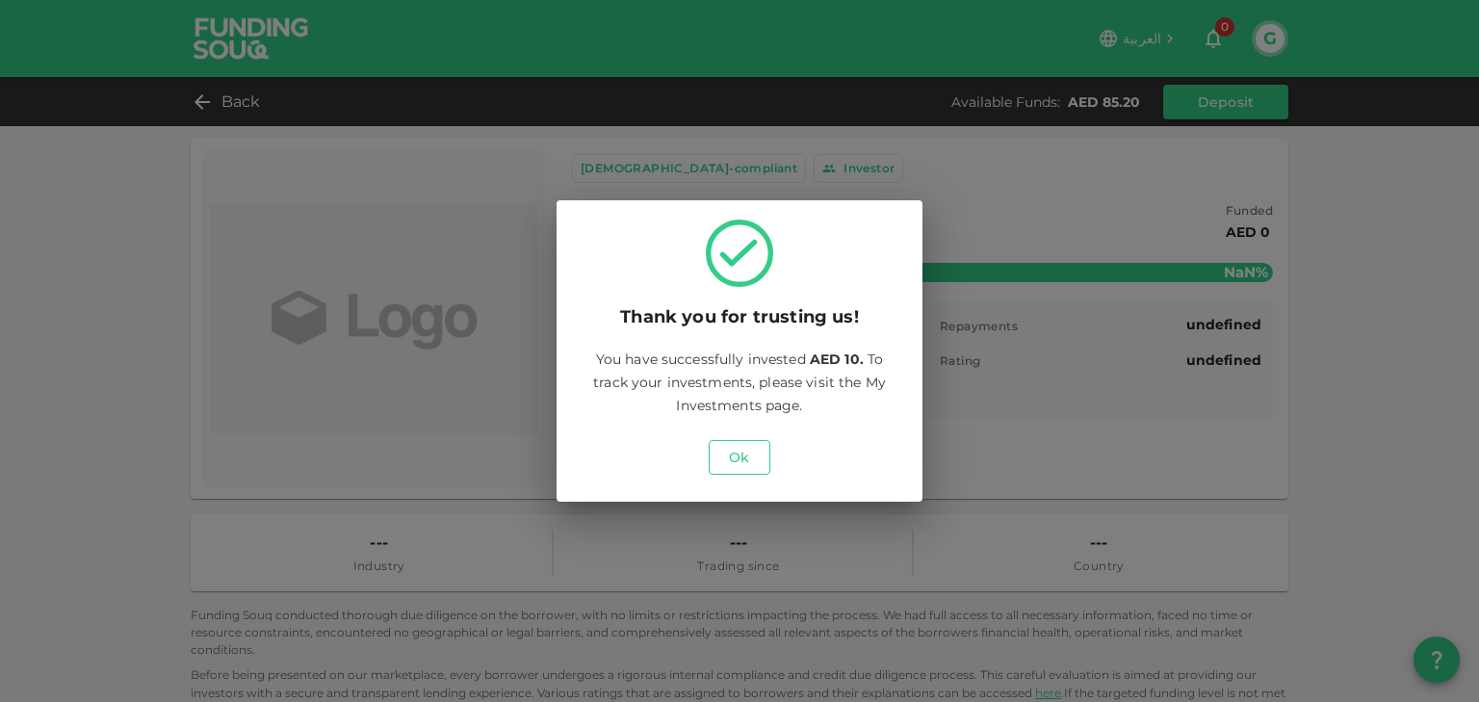
click at [720, 461] on button "Ok" at bounding box center [740, 457] width 62 height 35
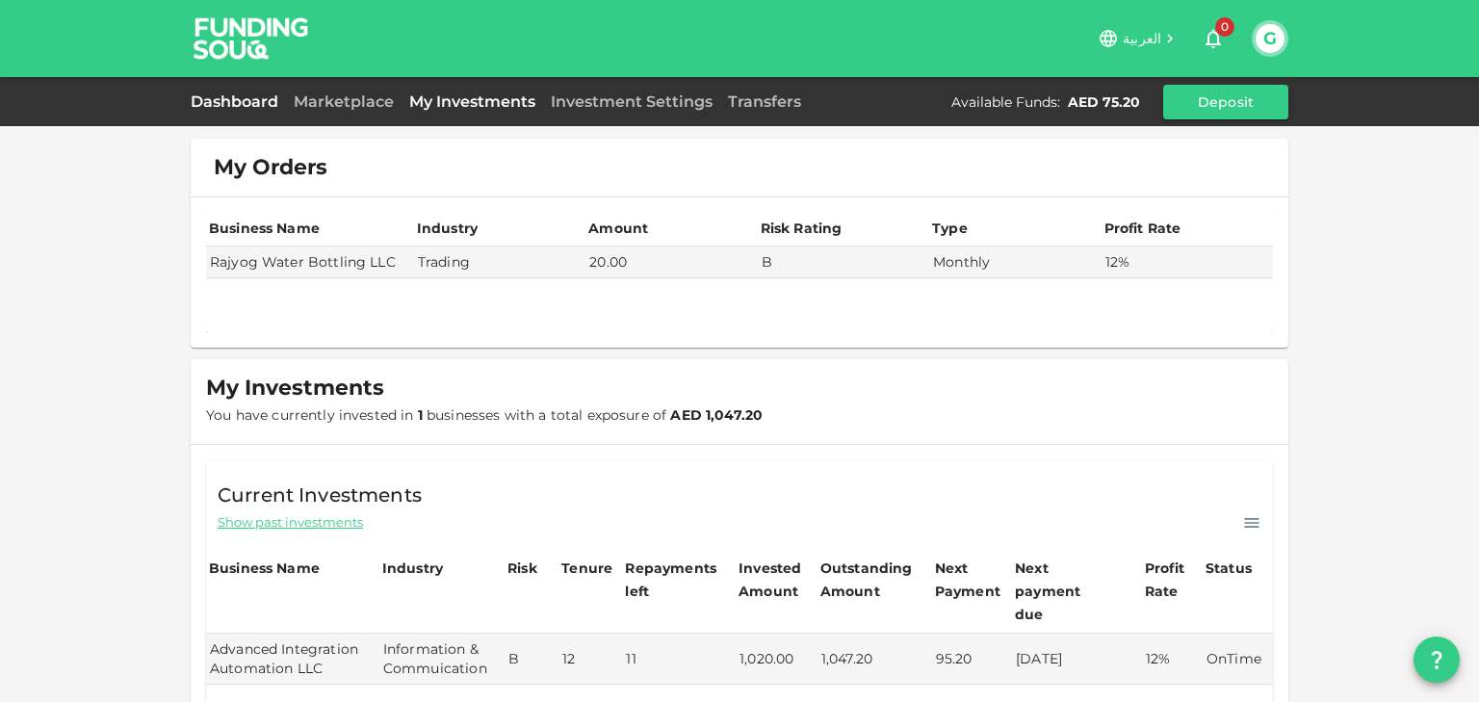
click at [239, 104] on link "Dashboard" at bounding box center [238, 101] width 95 height 18
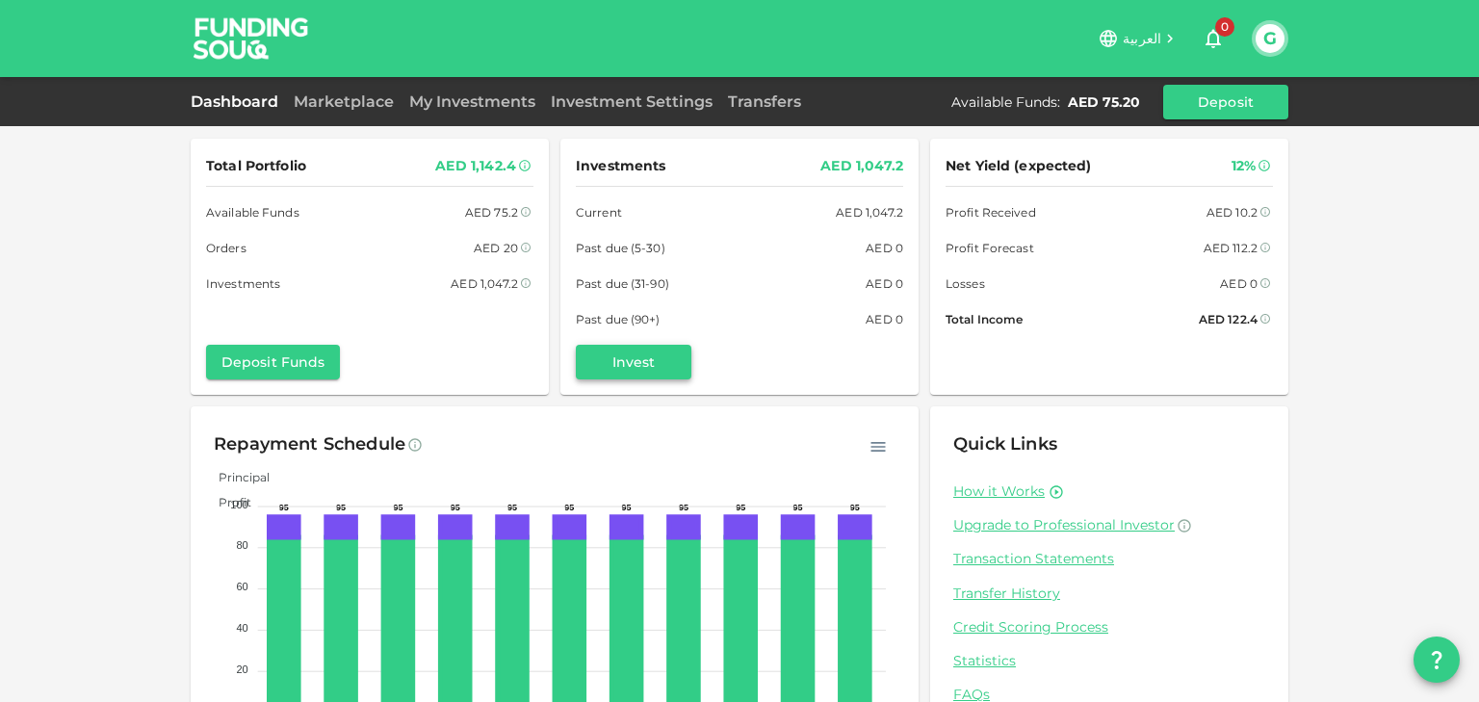
click at [622, 355] on button "Invest" at bounding box center [634, 362] width 116 height 35
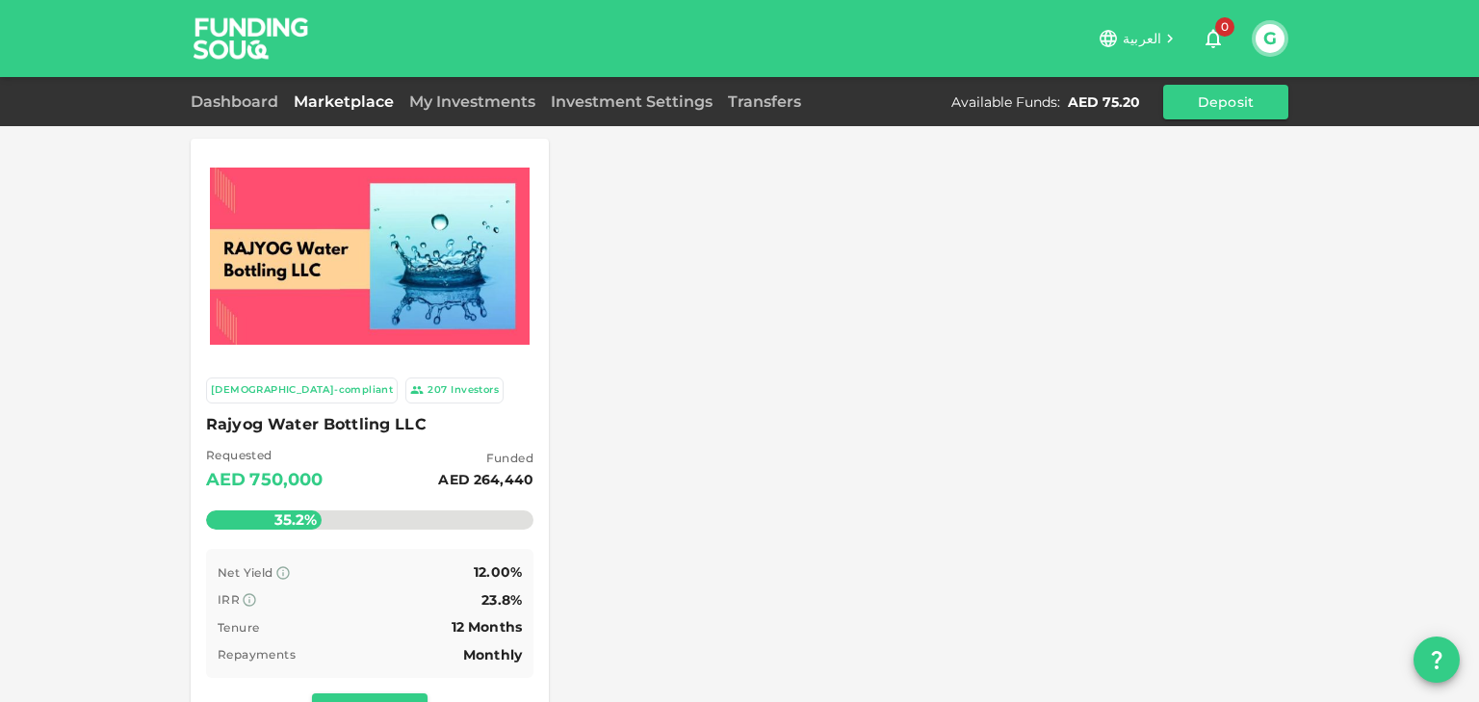
click at [356, 437] on div "Rajyog Water Bottling LLC Requested AED 750,000 Funded AED 264,440 35.2% Remain…" at bounding box center [369, 476] width 327 height 130
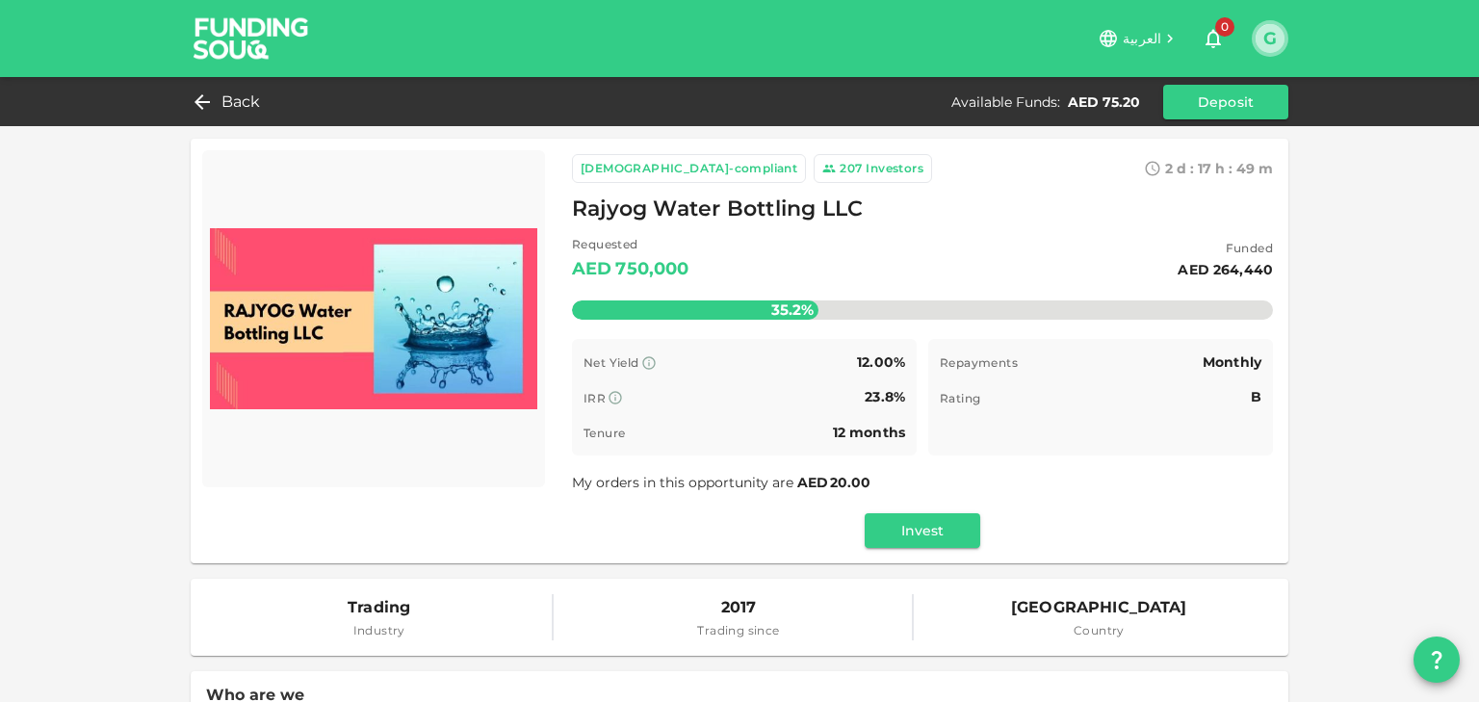
click at [1270, 41] on button "G" at bounding box center [1270, 38] width 29 height 29
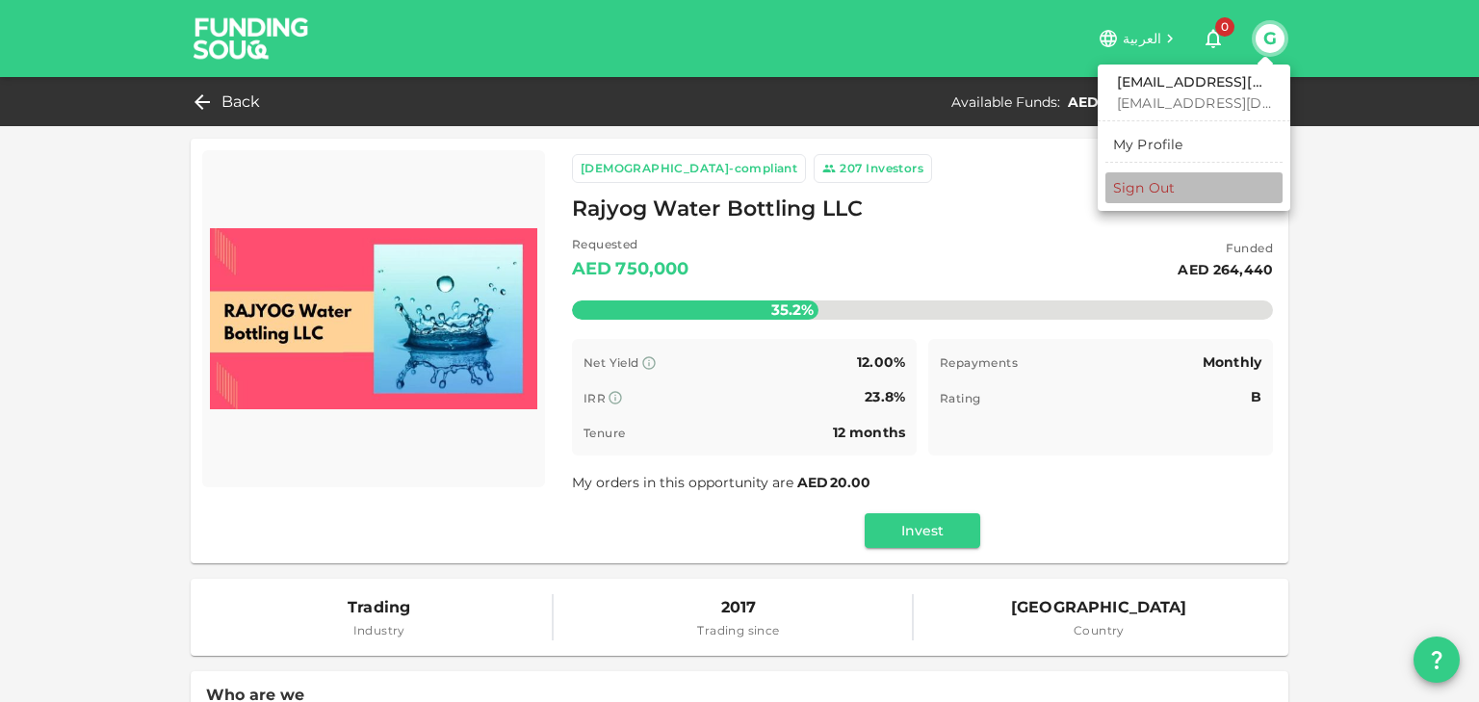
click at [1156, 182] on div "Sign Out" at bounding box center [1144, 187] width 62 height 19
